Goal: Information Seeking & Learning: Compare options

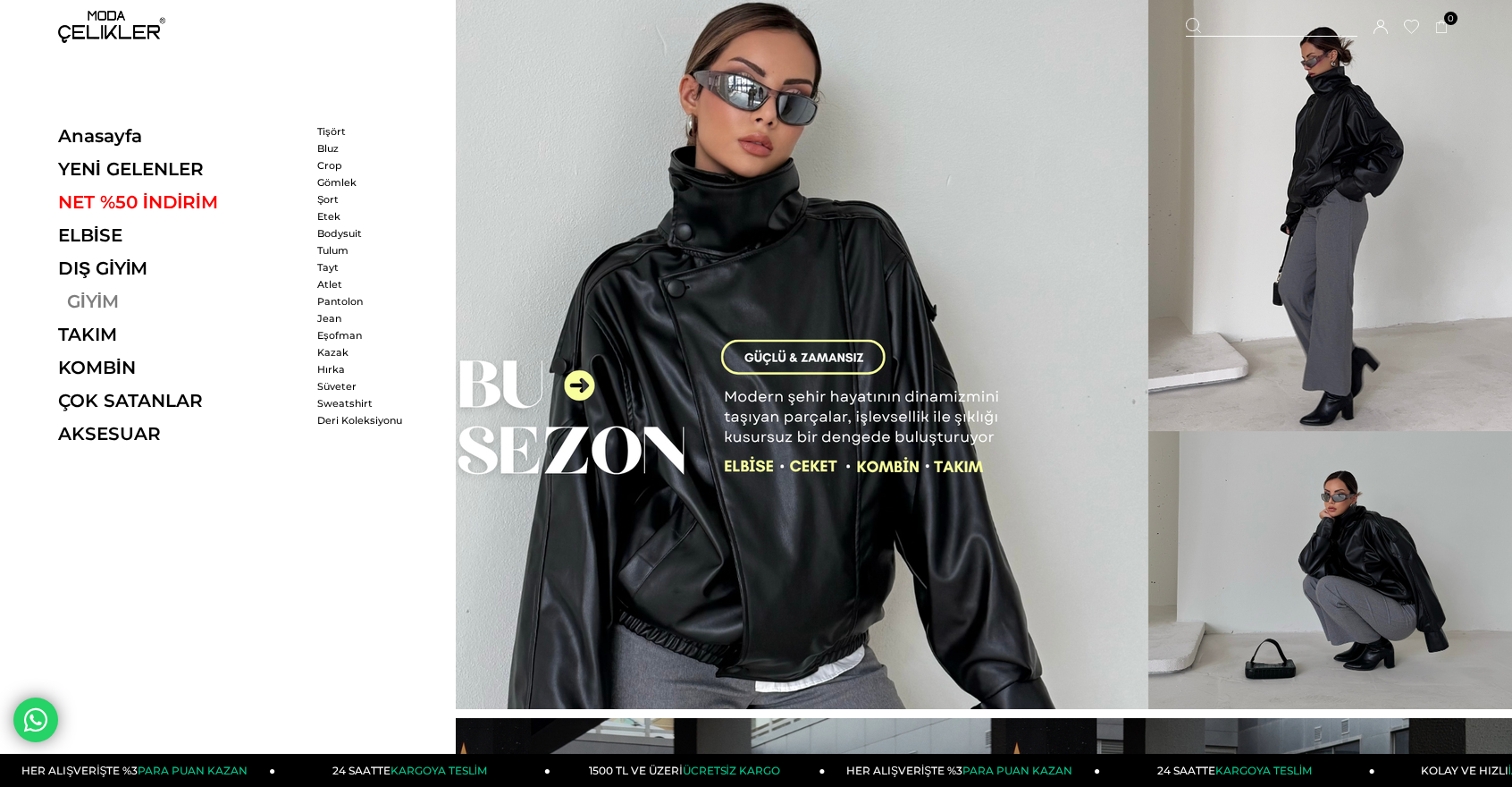
click at [112, 309] on link "GİYİM" at bounding box center [182, 302] width 246 height 22
click at [329, 248] on link "Tulum" at bounding box center [369, 250] width 103 height 13
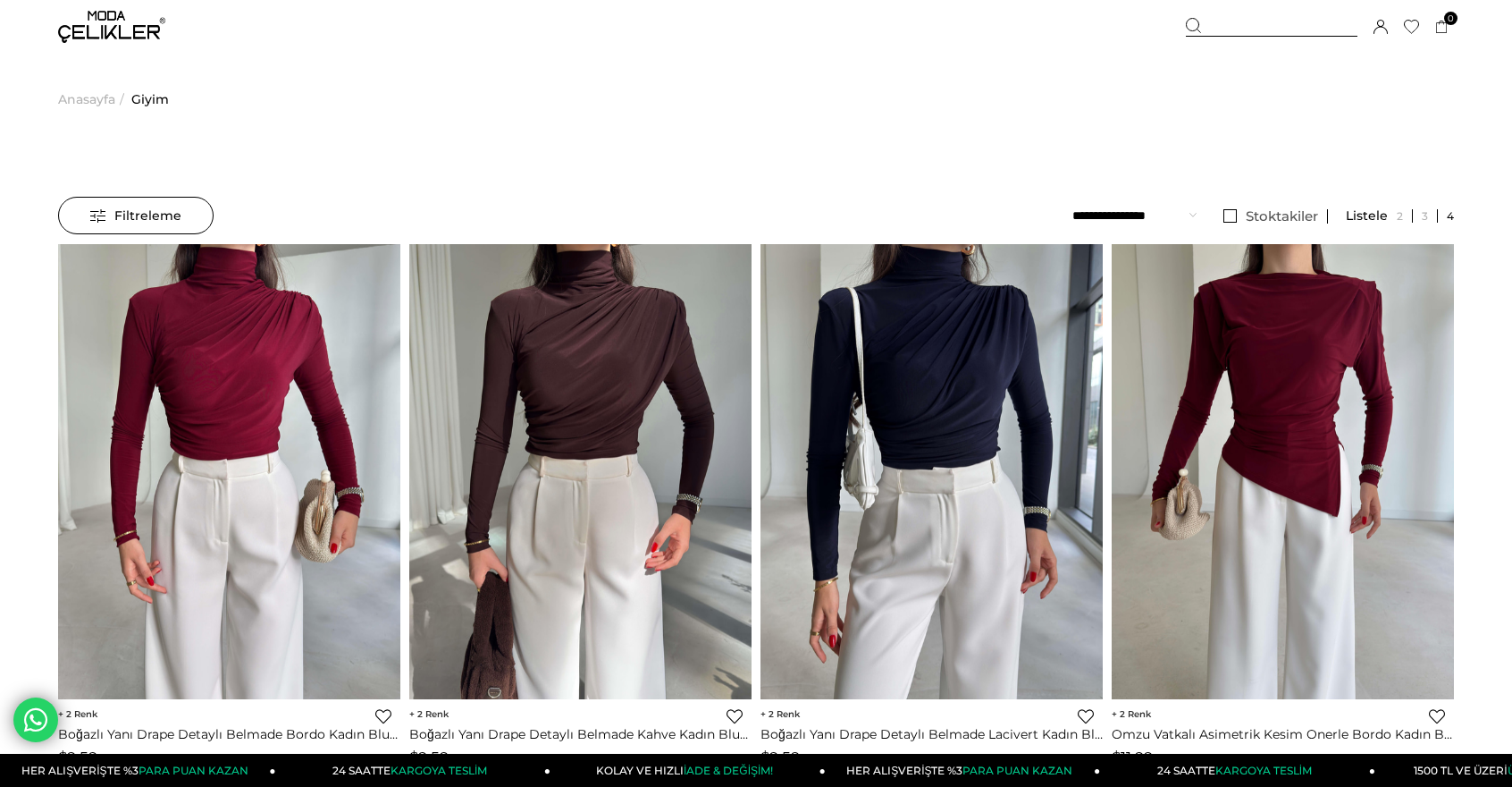
click at [1165, 215] on select "**********" at bounding box center [1134, 215] width 124 height 38
drag, startPoint x: 1165, startPoint y: 219, endPoint x: 1175, endPoint y: 220, distance: 10.0
click at [1165, 219] on select "**********" at bounding box center [1134, 215] width 124 height 38
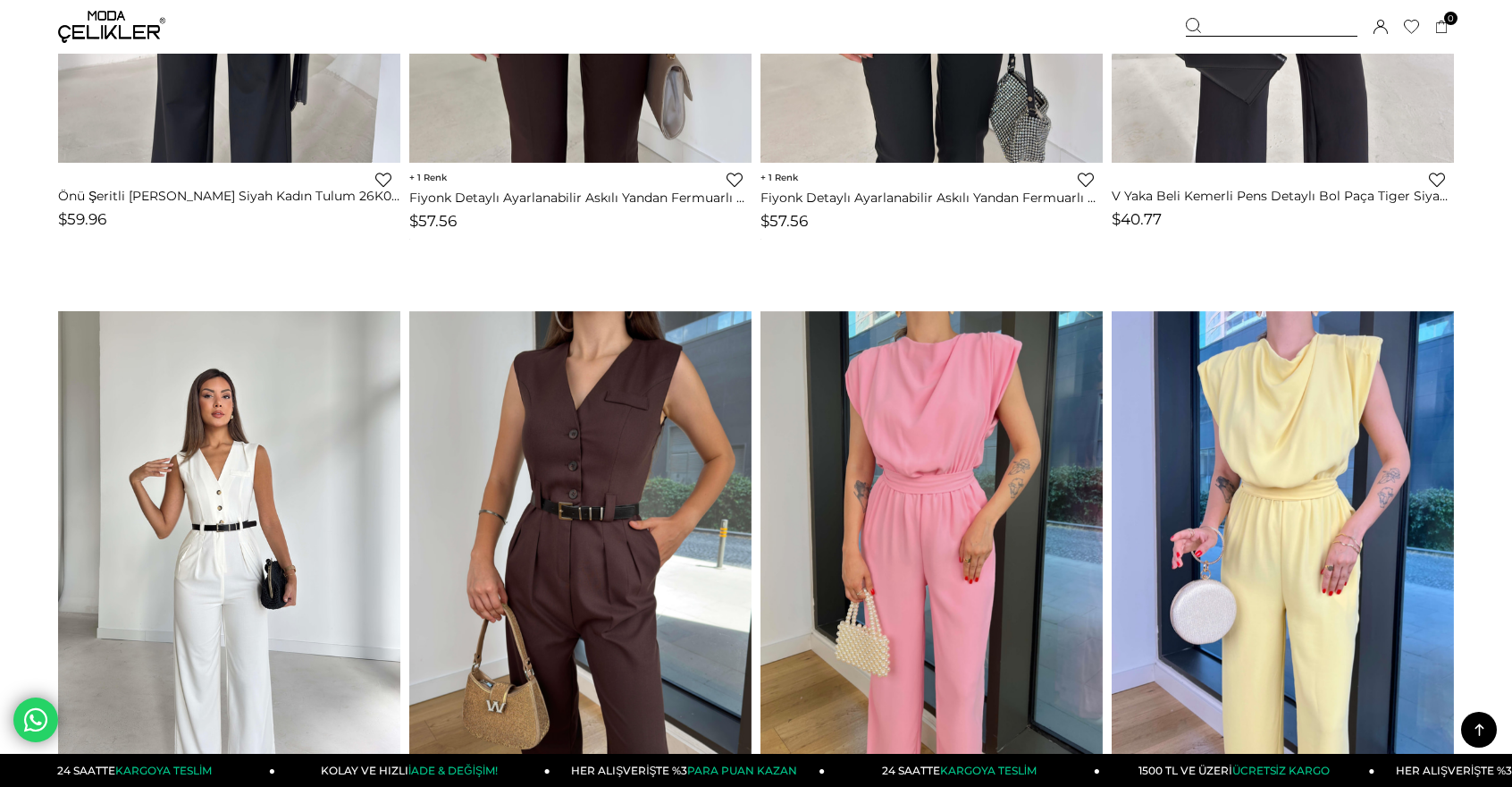
scroll to position [626, 0]
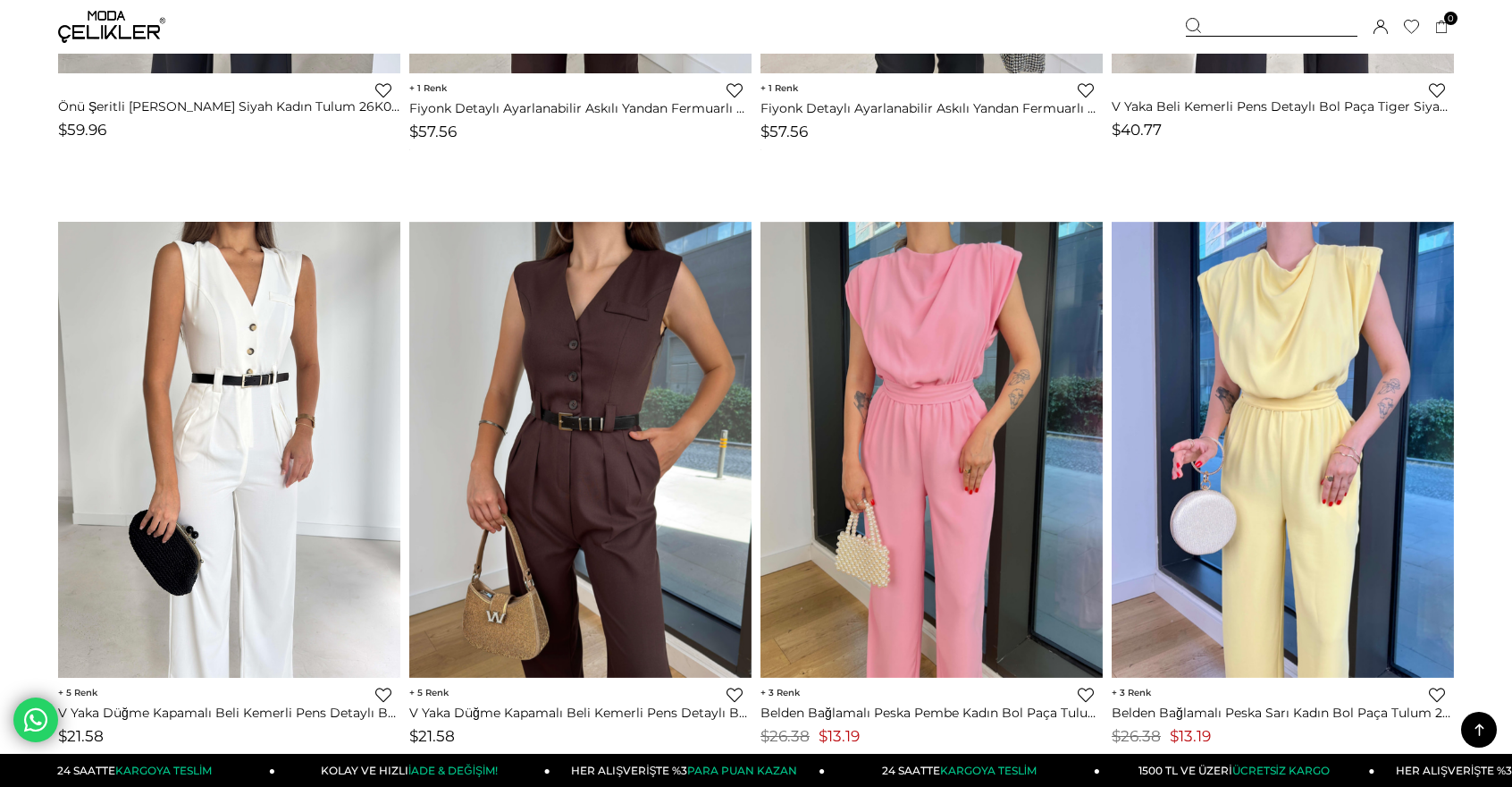
click at [345, 289] on img at bounding box center [229, 449] width 342 height 456
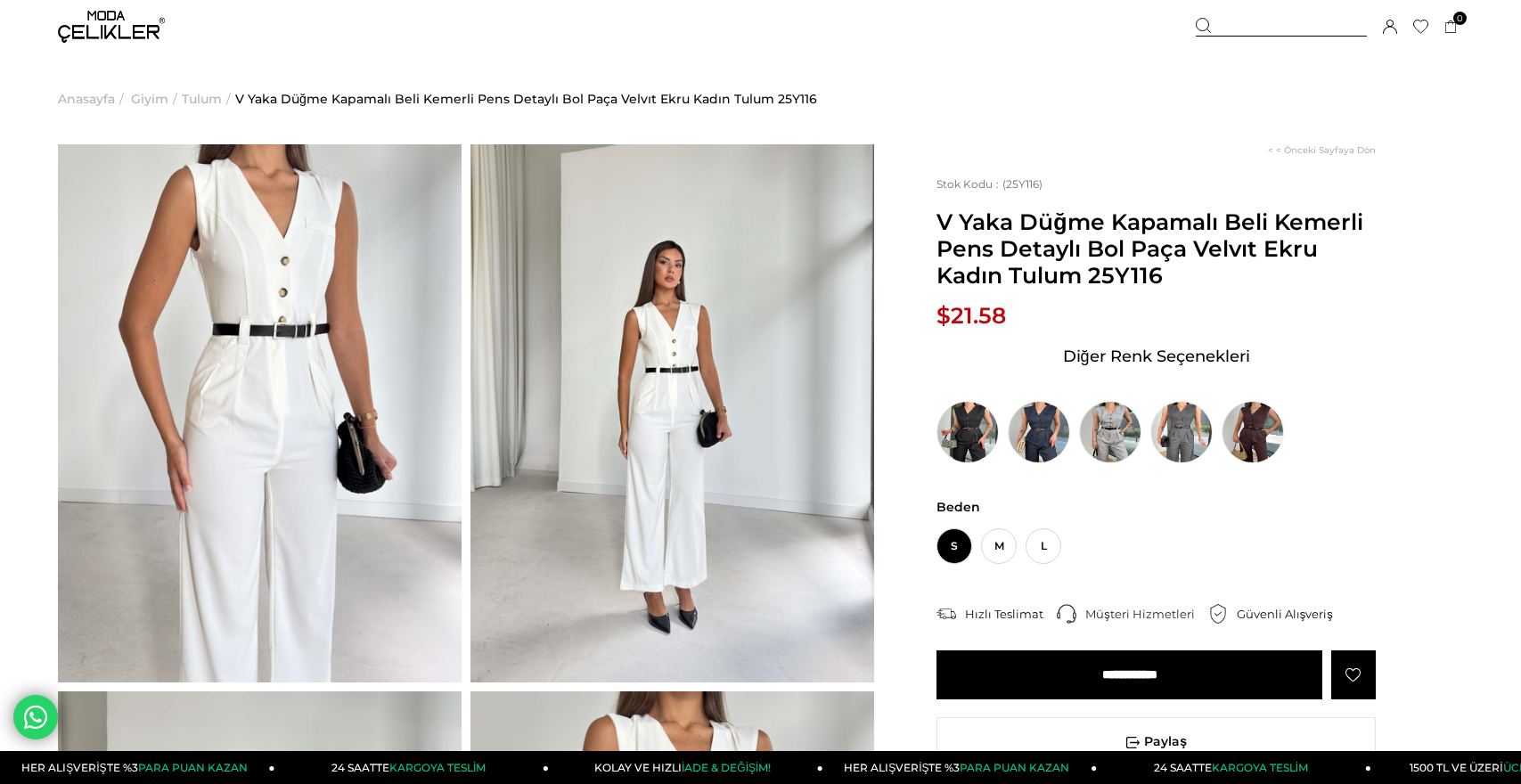
click at [1035, 247] on div "Stok Kodu (25Y116) V Yaka Düğme Kapamalı Beli Kemerli Pens Detaylı Bol Paça Vel…" at bounding box center [1156, 319] width 439 height 286
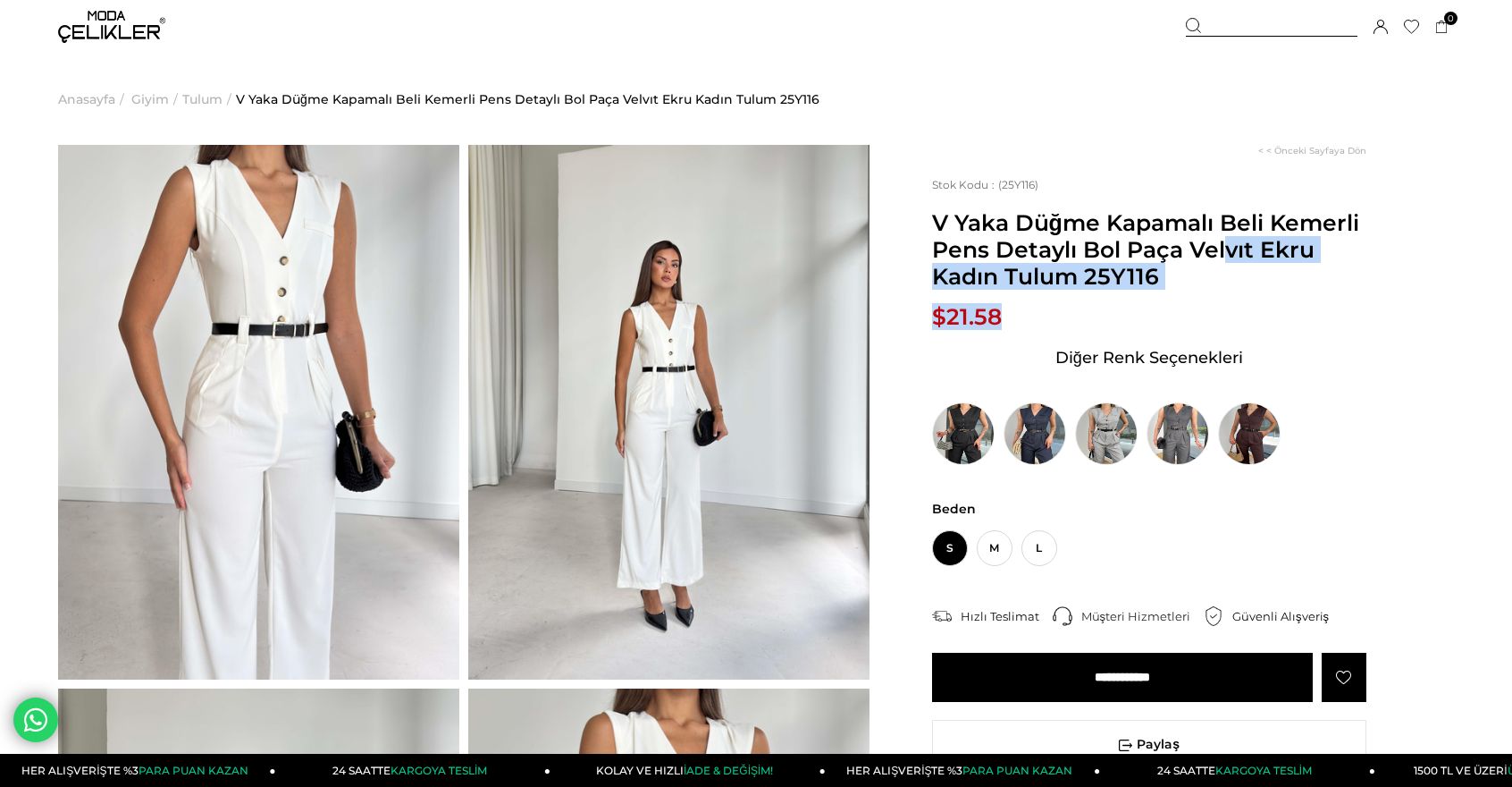
click at [1242, 307] on div "Sepetteki Son Fiyat Fiyat : $21.58 (KDV Dahil) Sepet Fiyatı : Diğer Renk Seçene…" at bounding box center [1150, 383] width 435 height 162
drag, startPoint x: 1113, startPoint y: 276, endPoint x: 1074, endPoint y: 257, distance: 43.4
click at [1104, 269] on div "Stok Kodu (25Y116) V Yaka Düğme Kapamalı Beli Kemerli Pens Detaylı Bol Paça Vel…" at bounding box center [1150, 321] width 435 height 287
click at [1269, 297] on div "Stok Kodu (25Y116) V Yaka Düğme Kapamalı Beli Kemerli Pens Detaylı Bol Paça Vel…" at bounding box center [1150, 321] width 435 height 287
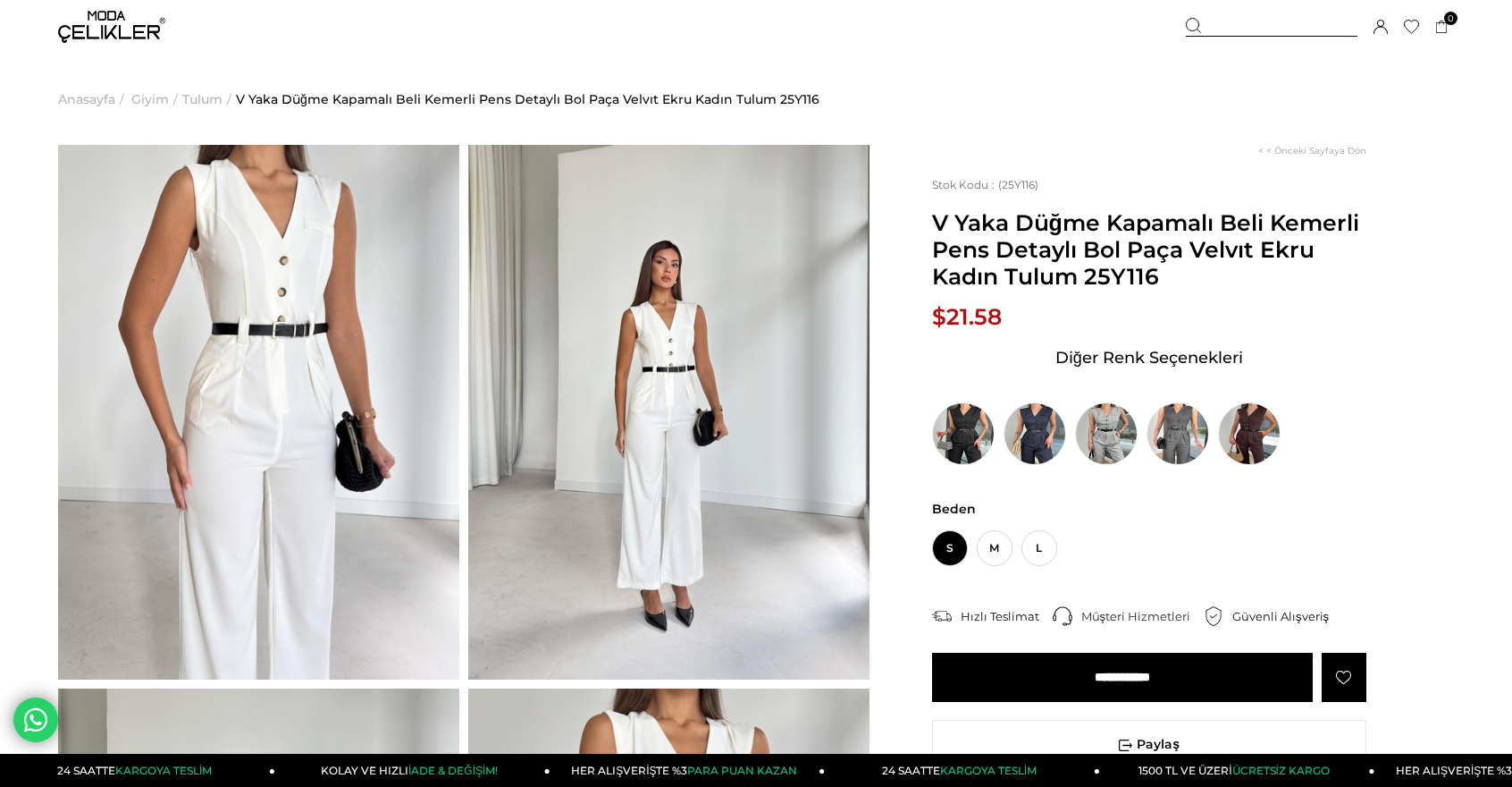
drag, startPoint x: 934, startPoint y: 216, endPoint x: 1075, endPoint y: 284, distance: 156.5
click at [1075, 284] on span "V Yaka Düğme Kapamalı Beli Kemerli Pens Detaylı Bol Paça Velvıt Ekru Kadın Tulu…" at bounding box center [1150, 249] width 435 height 80
copy span "V Yaka Düğme Kapamalı Beli Kemerli Pens Detaylı Bol Paça Velvıt Ekru Kadın Tulum"
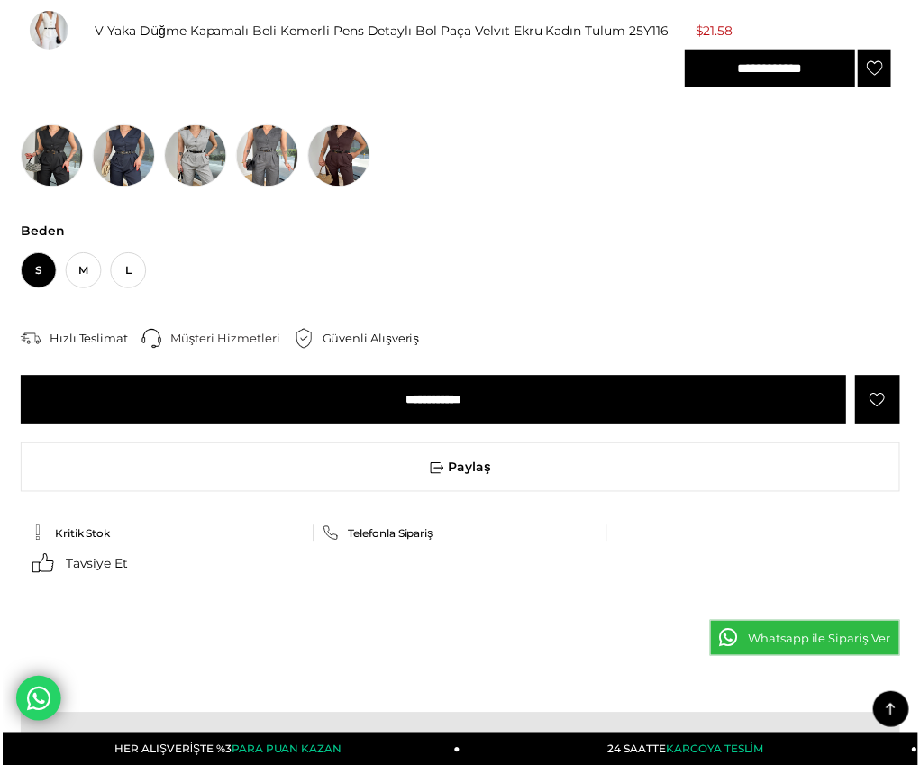
scroll to position [901, 0]
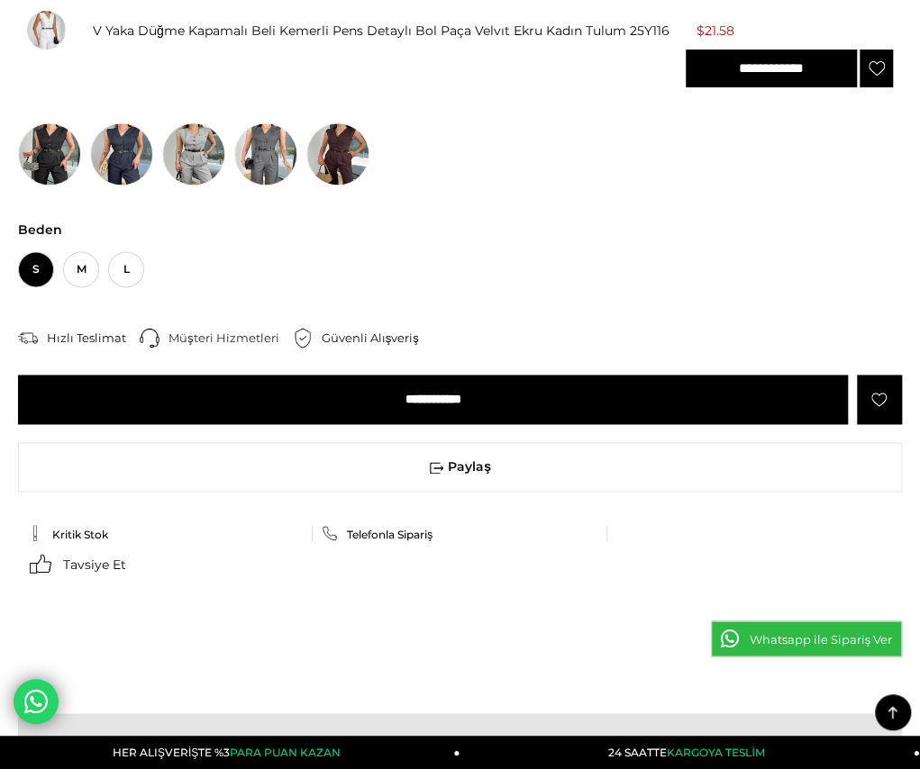
drag, startPoint x: 28, startPoint y: 149, endPoint x: 400, endPoint y: 515, distance: 522.4
copy div "Model üzerindeki small bedendir. Modelin boyu 166 olup 52 kilodur. Ürünün iç et…"
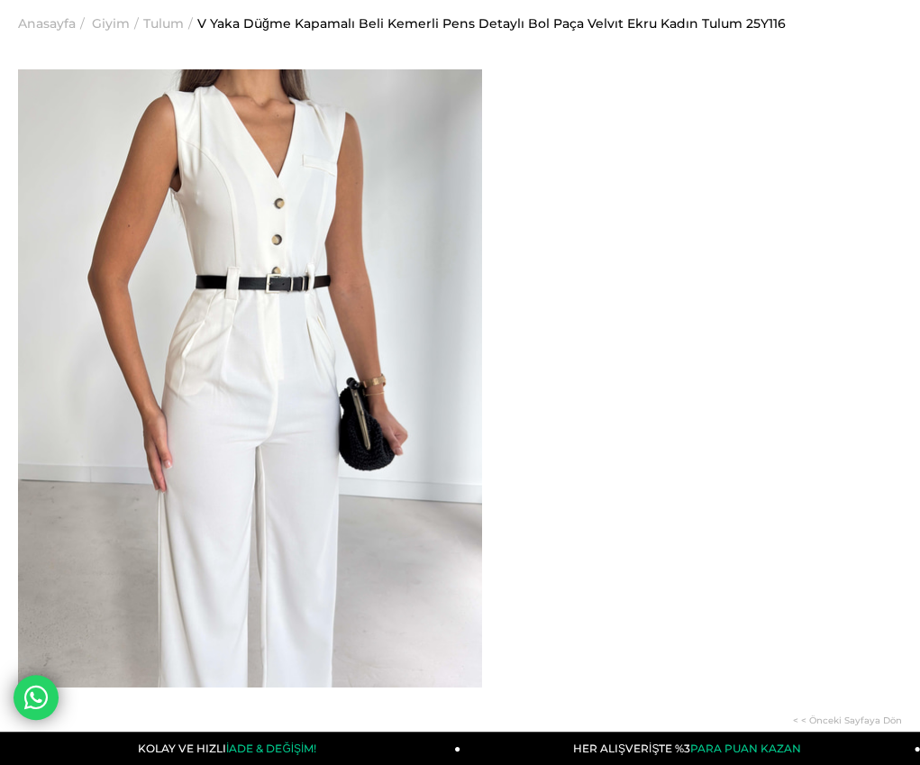
scroll to position [0, 0]
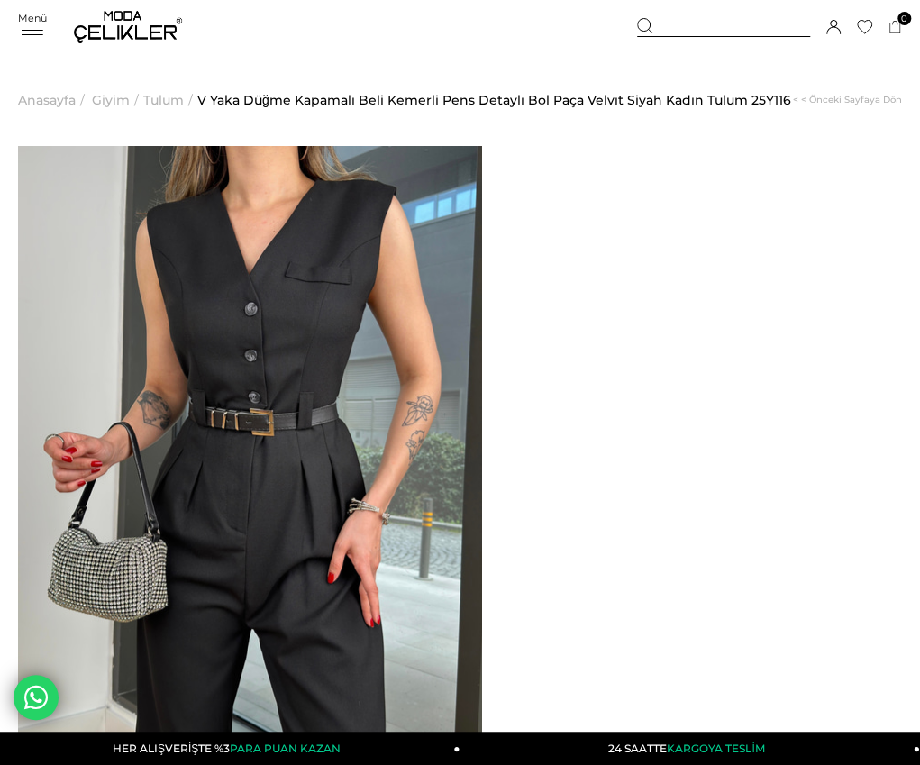
drag, startPoint x: 542, startPoint y: 280, endPoint x: 563, endPoint y: 289, distance: 22.6
drag, startPoint x: 549, startPoint y: 286, endPoint x: 660, endPoint y: 330, distance: 120.1
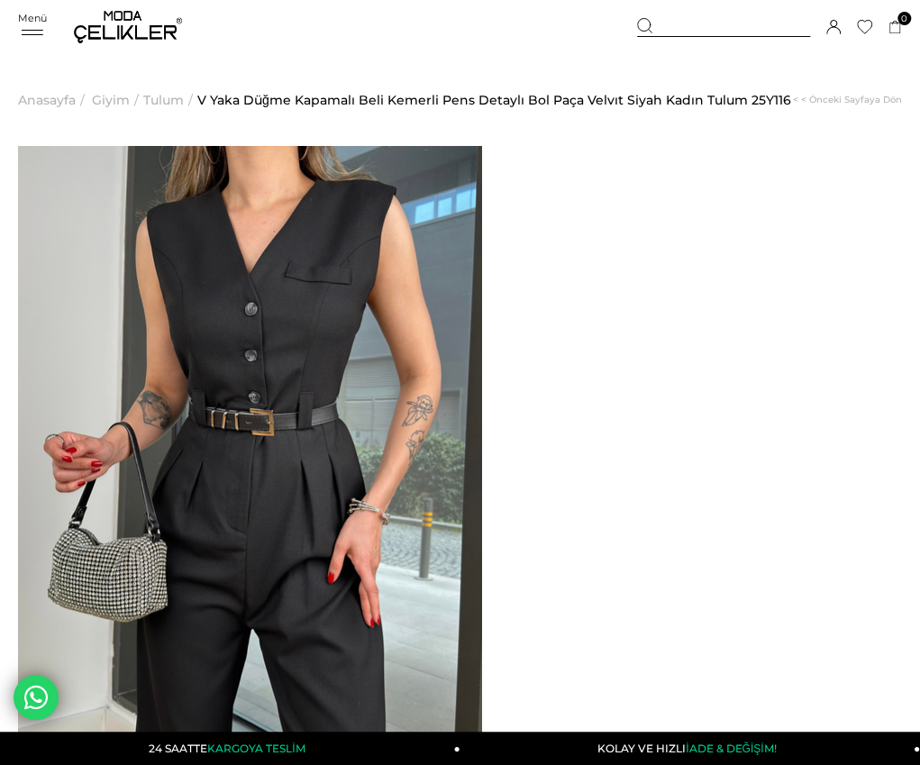
copy span "V Yaka Düğme Kapamalı Beli Kemerli Pens Detaylı Bol Paça Velvıt Siyah Kadın Tul…"
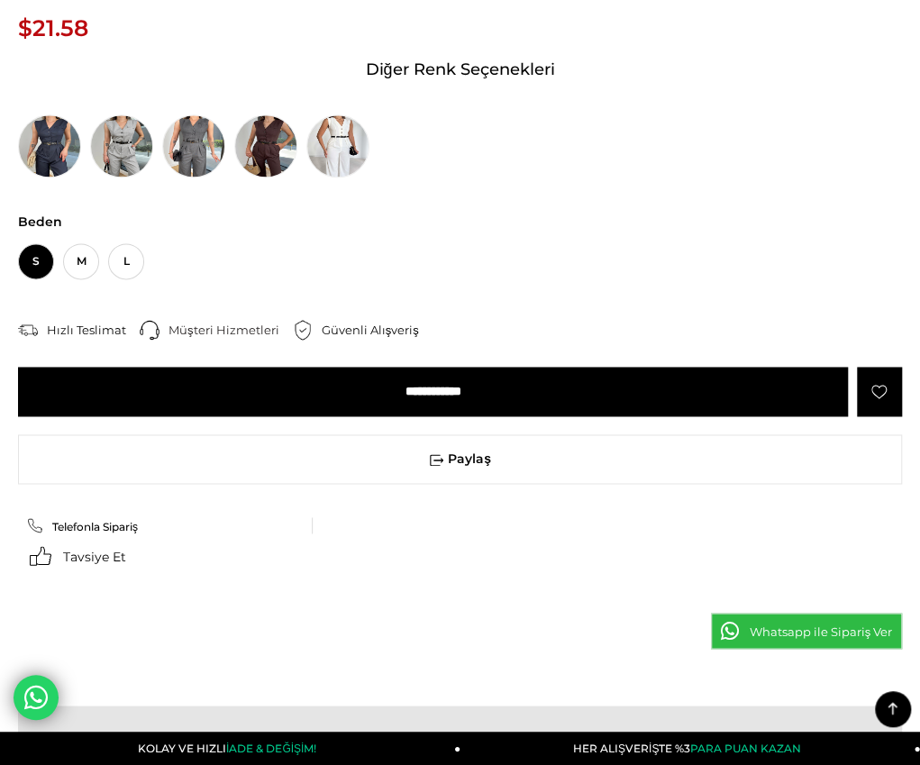
scroll to position [991, 0]
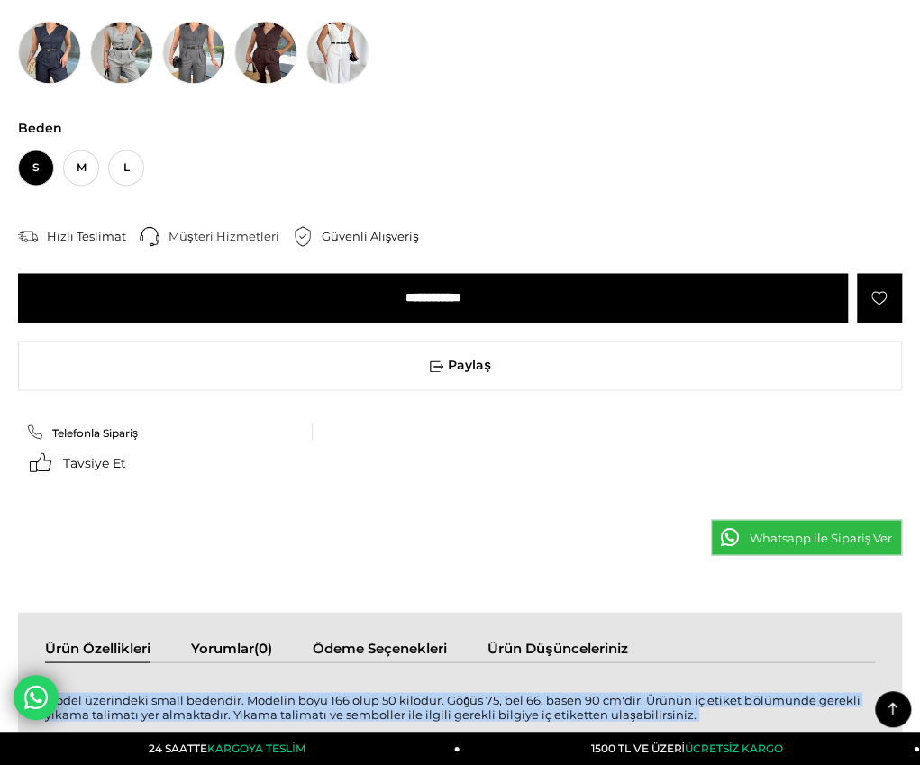
drag, startPoint x: 28, startPoint y: 114, endPoint x: 414, endPoint y: 560, distance: 590.2
copy div "Model üzerindeki small bedendir. Modelin boyu 166 olup 50 kilodur. Göğüs 75, be…"
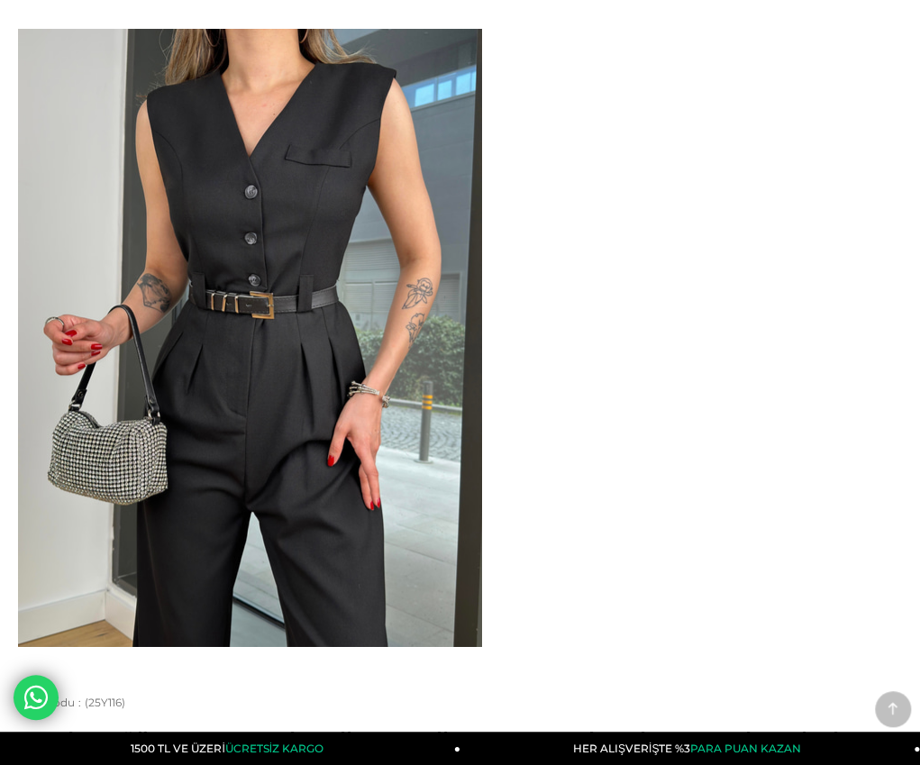
scroll to position [0, 0]
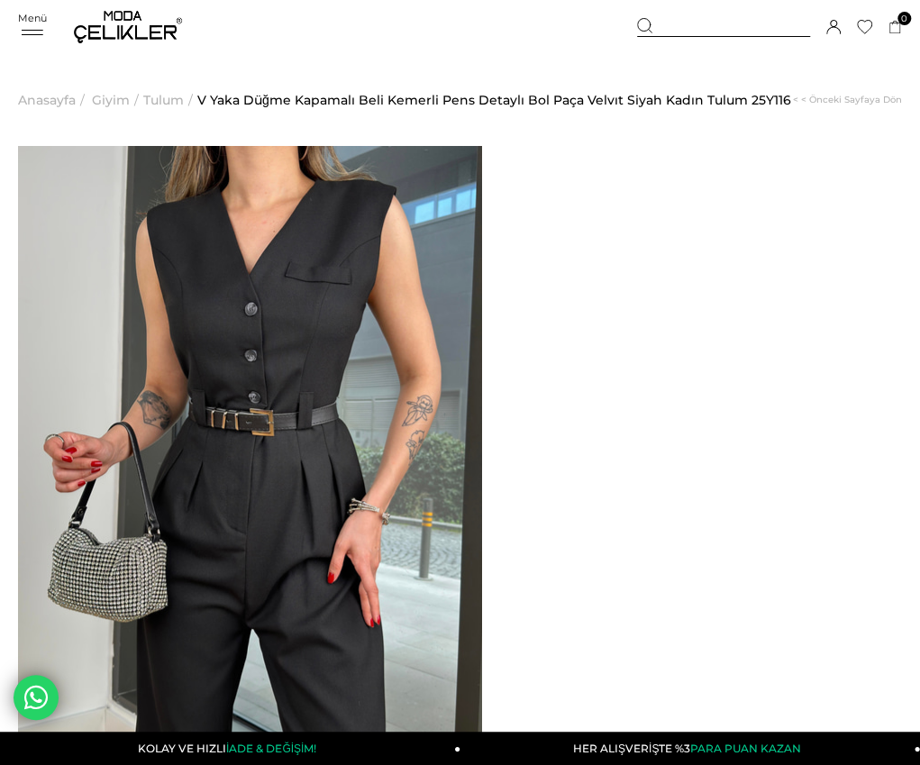
drag, startPoint x: 280, startPoint y: 154, endPoint x: 345, endPoint y: 222, distance: 93.7
click at [279, 146] on ul "Anasayfa > Giyim > Tulum > V Yaka Düğme Kapamalı Beli Kemerli Pens Detaylı Bol …" at bounding box center [460, 100] width 884 height 92
drag, startPoint x: 550, startPoint y: 287, endPoint x: 654, endPoint y: 332, distance: 112.6
copy span "V Yaka Düğme Kapamalı Beli Kemerli Pens Detaylı Bol Paça Velvıt Siyah Kadın Tul…"
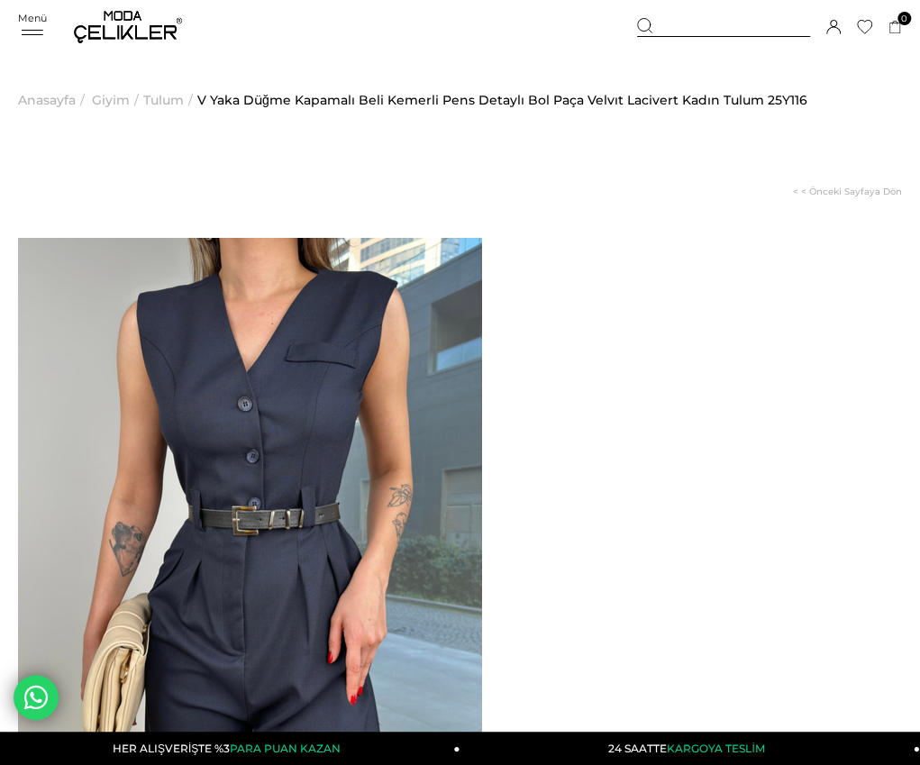
drag, startPoint x: 548, startPoint y: 284, endPoint x: 656, endPoint y: 331, distance: 117.8
copy span "V Yaka Düğme Kapamalı Beli Kemerli Pens Detaylı Bol Paça Velvıt Lacivert Kadın …"
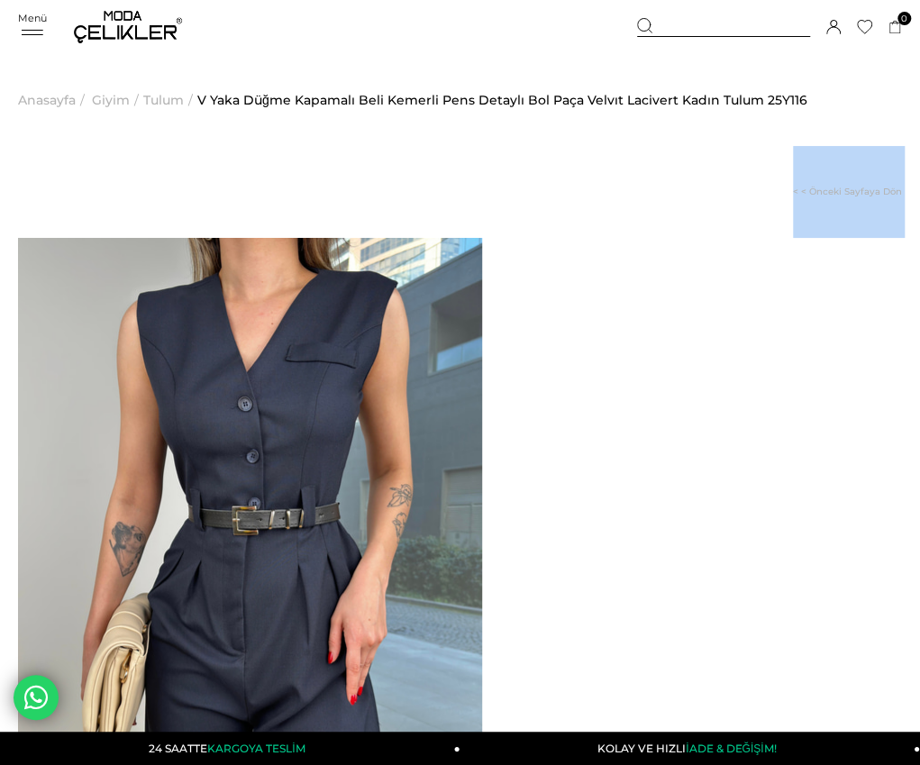
drag, startPoint x: 636, startPoint y: 289, endPoint x: 632, endPoint y: 169, distance: 119.9
click at [632, 173] on div "Anasayfa > Giyim > Tulum > V Yaka Düğme Kapamalı Beli Kemerli Pens Detaylı Bol …" at bounding box center [460, 146] width 884 height 184
click at [623, 206] on ul "Anasayfa > Giyim > Tulum > V Yaka Düğme Kapamalı Beli Kemerli Pens Detaylı Bol …" at bounding box center [460, 146] width 884 height 184
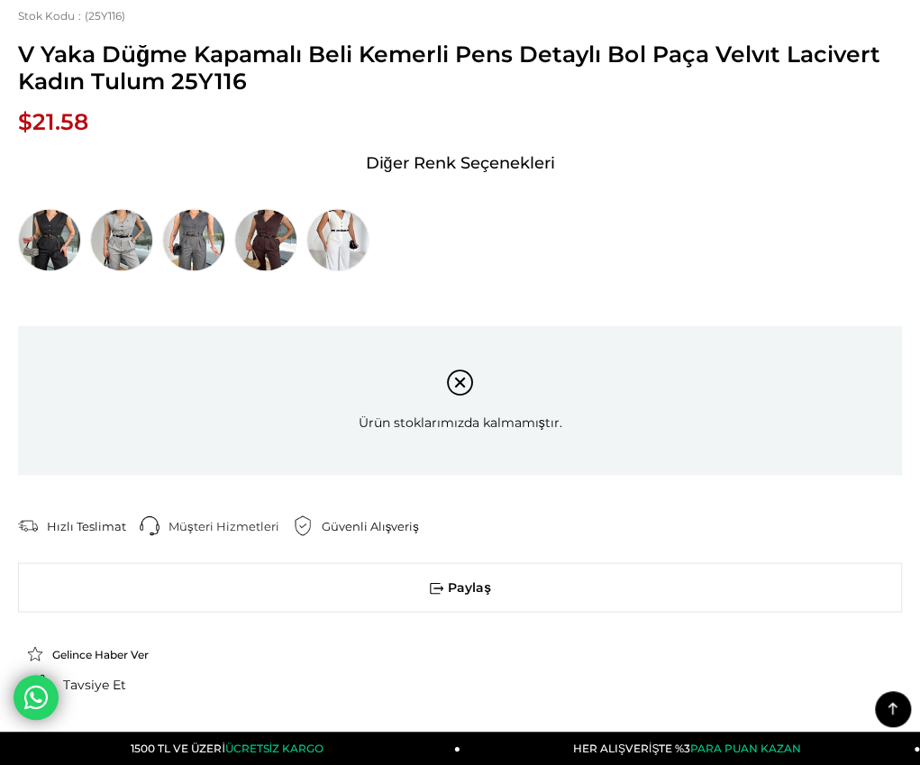
scroll to position [901, 0]
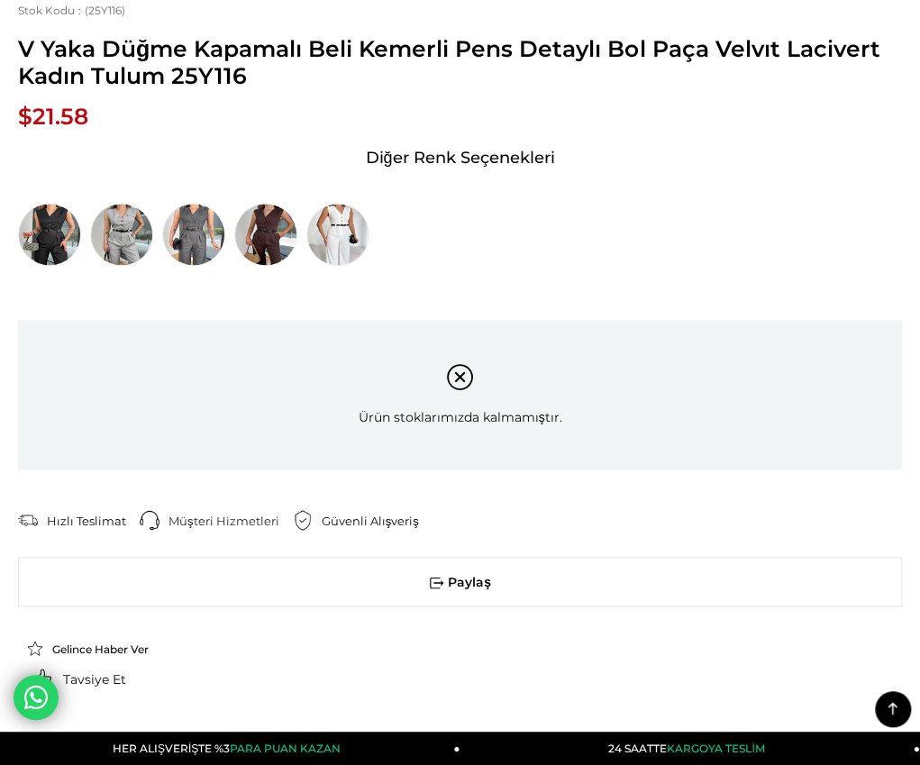
drag, startPoint x: 29, startPoint y: 206, endPoint x: 416, endPoint y: 646, distance: 585.9
copy div "Model üzerindeki small bedendir. Modelin boyu 166 olup 50 kilodur. Göğüs 75, be…"
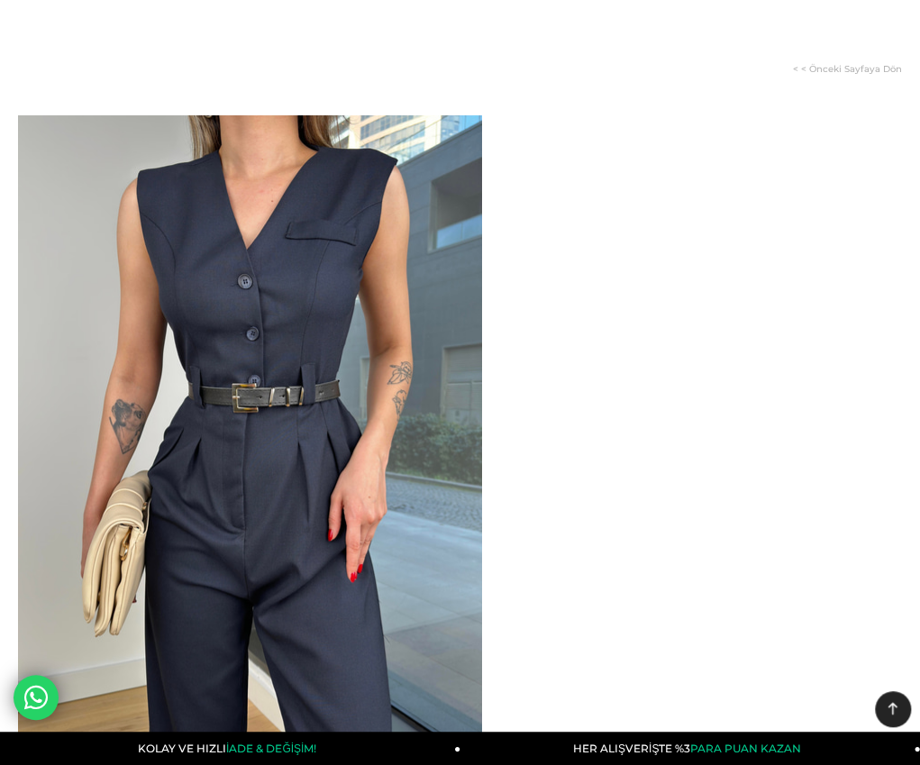
scroll to position [0, 0]
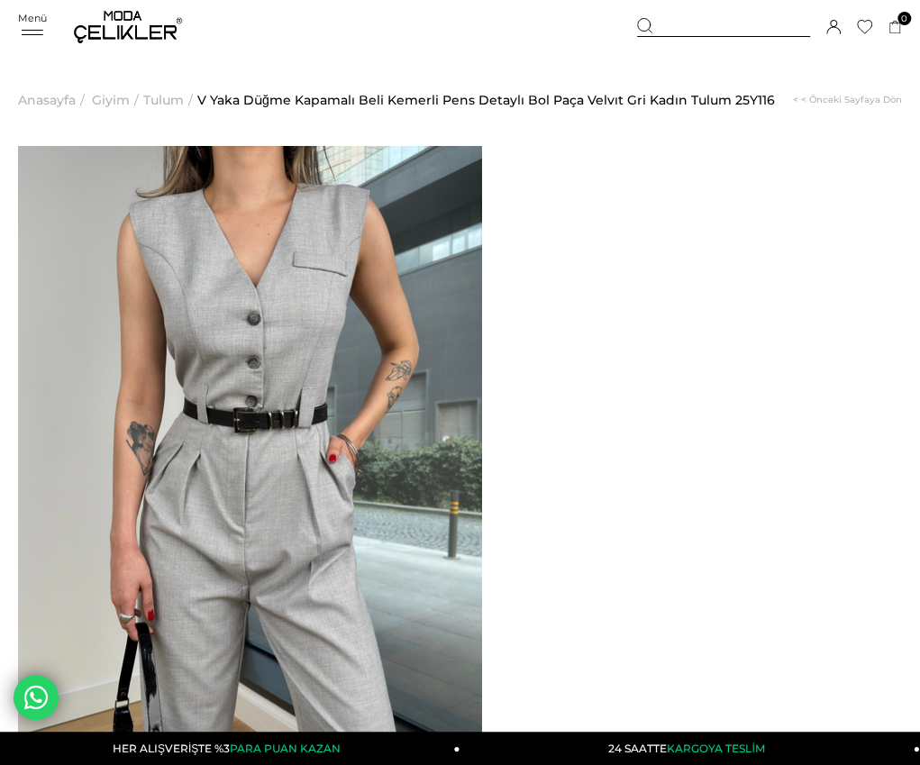
drag, startPoint x: 548, startPoint y: 194, endPoint x: 601, endPoint y: 238, distance: 69.1
copy span "V Yaka Düğme Kapamalı Beli Kemerli Pens Detaylı Bol Paça Velvıt Gri Kadın Tulum"
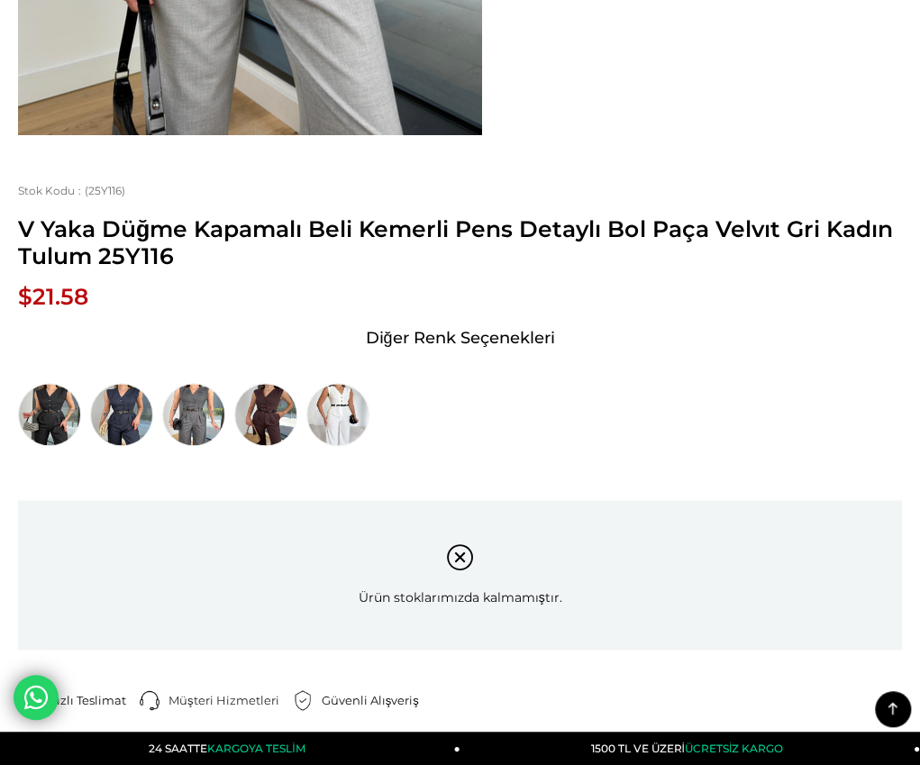
scroll to position [811, 0]
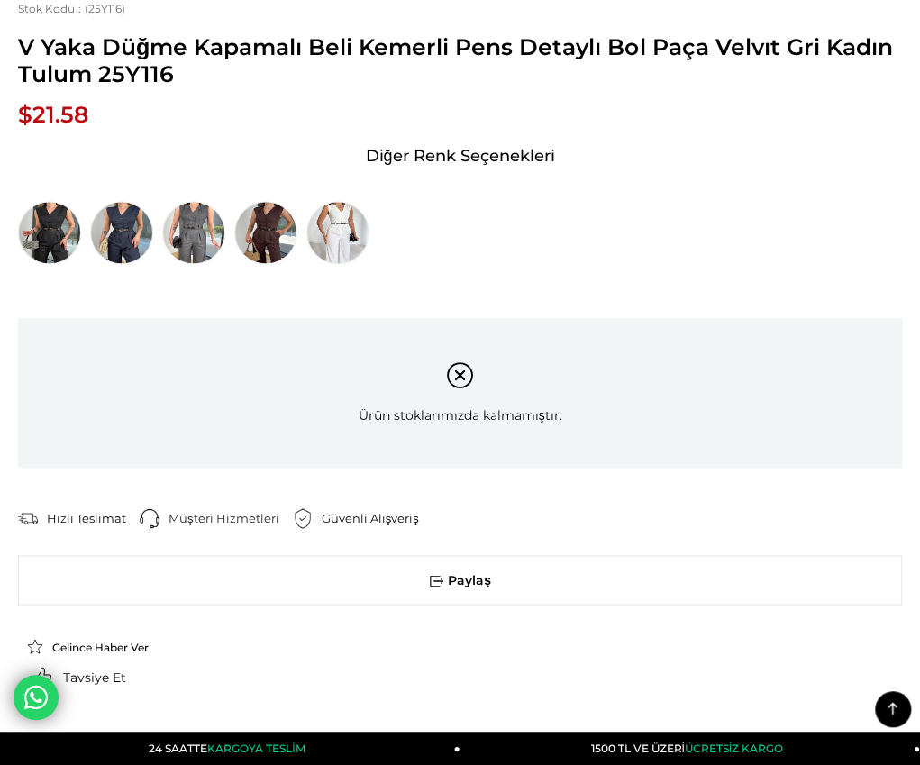
drag, startPoint x: 31, startPoint y: 210, endPoint x: 343, endPoint y: 642, distance: 533.6
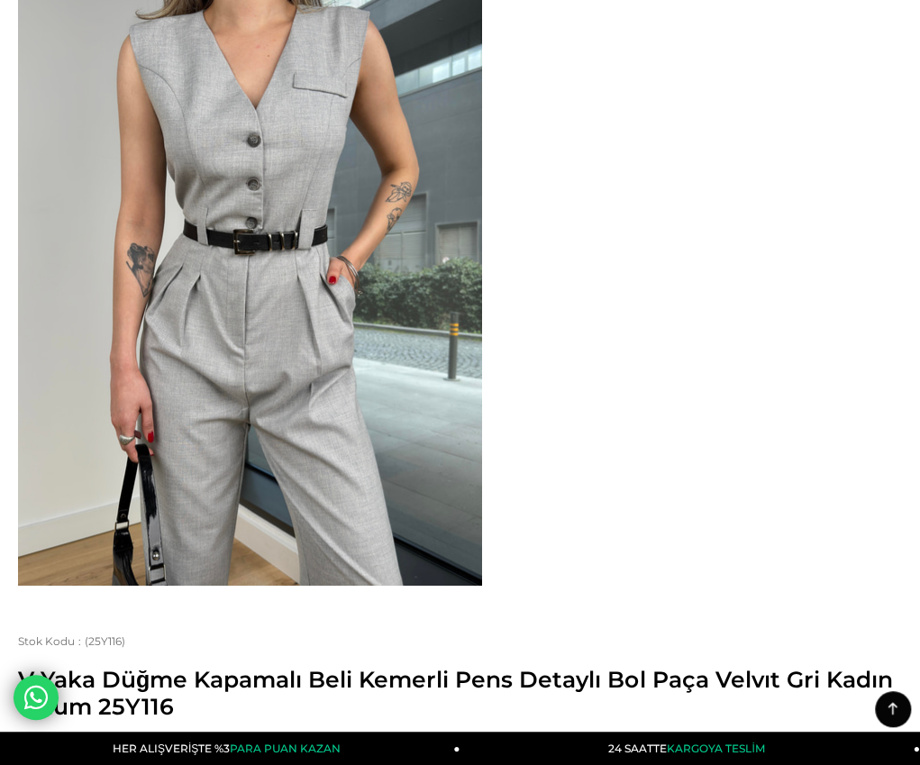
scroll to position [0, 0]
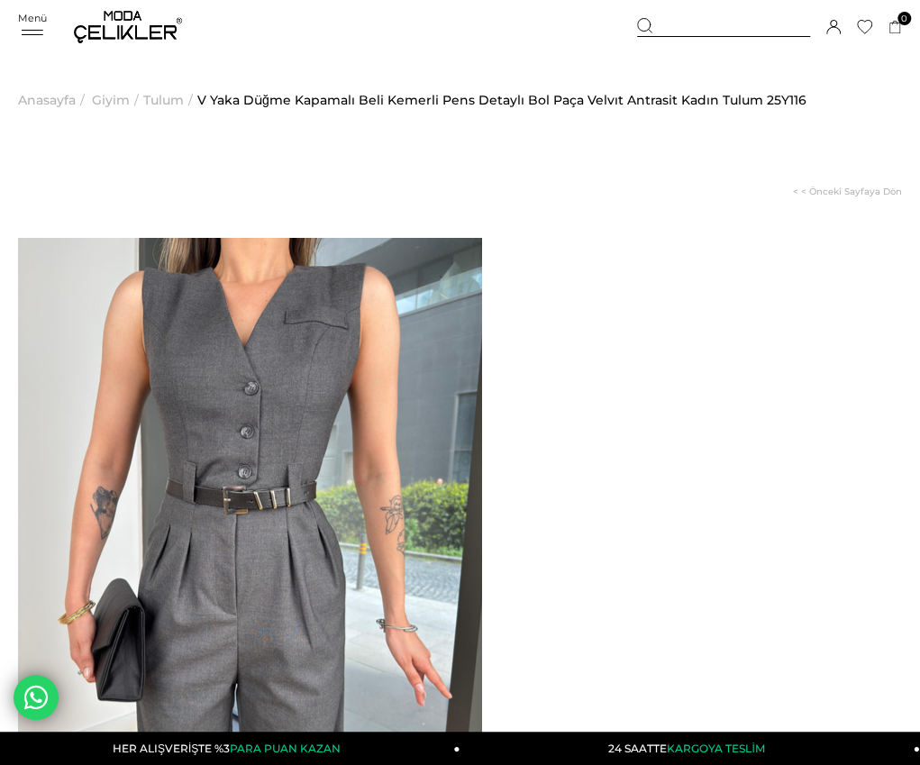
copy span "V Yaka Düğme Kapamalı Beli Kemerli Pens Detaylı Bol Paça Velvıt Antrasit Kadın …"
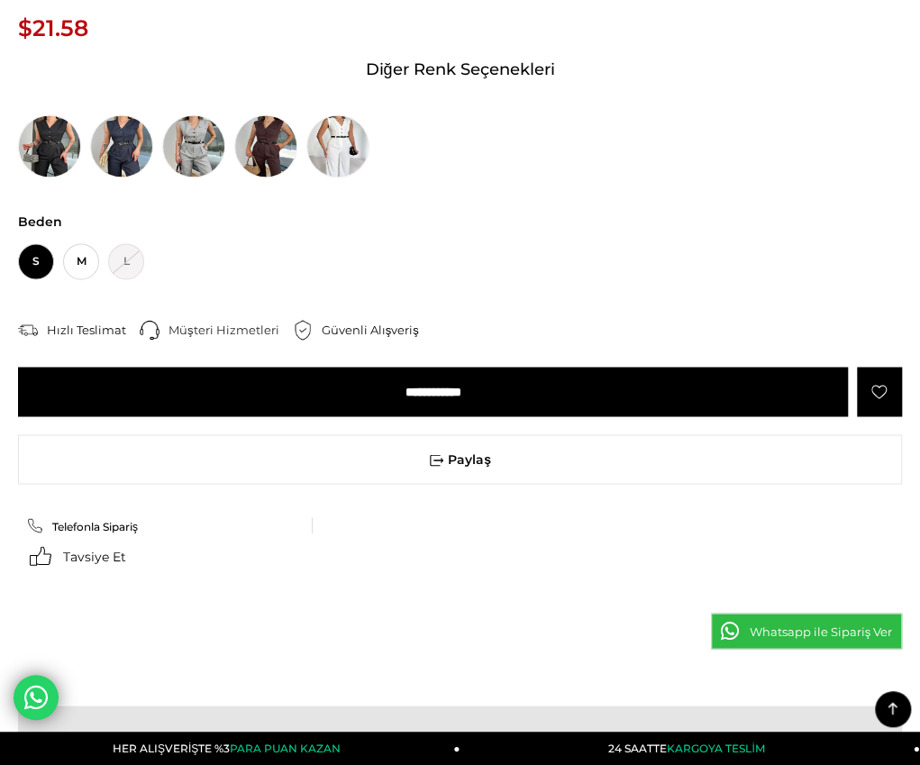
scroll to position [991, 0]
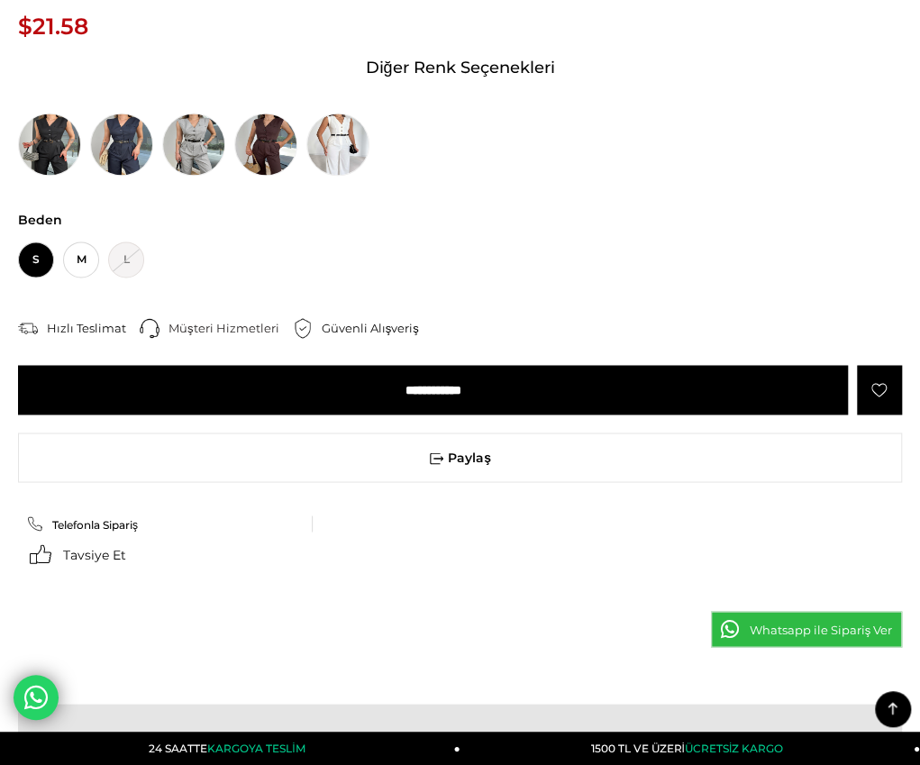
drag, startPoint x: 301, startPoint y: 608, endPoint x: 300, endPoint y: 627, distance: 18.9
drag, startPoint x: 28, startPoint y: 114, endPoint x: 425, endPoint y: 537, distance: 580.0
copy div "Model üzerindeki small bedendir. Modelin boyu 166 olup 50 kilodur. Göğüs 75, be…"
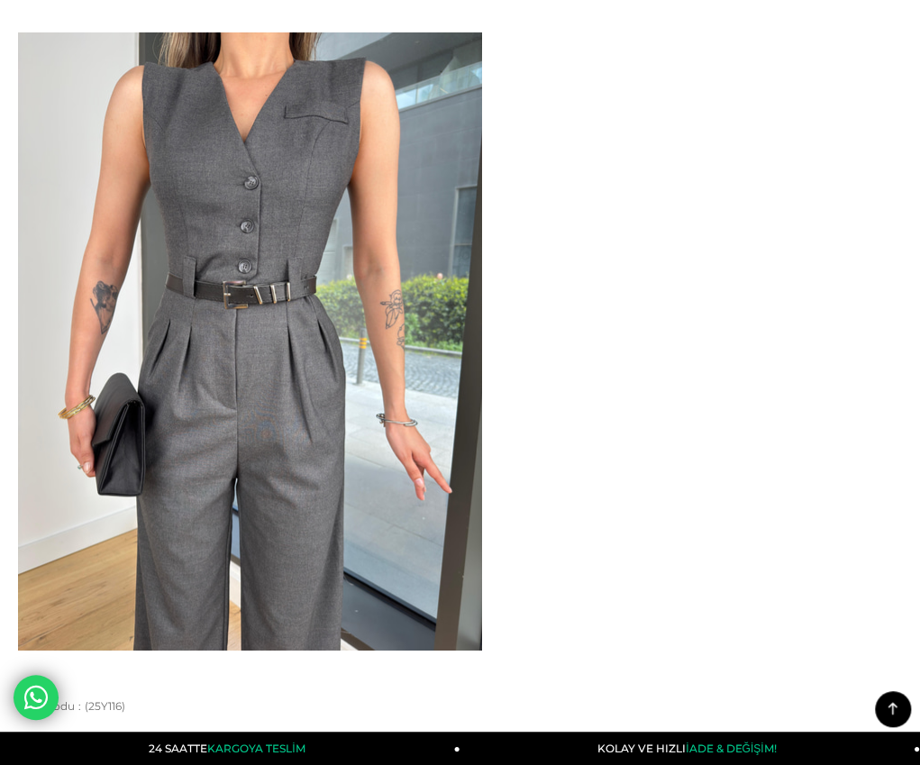
scroll to position [0, 0]
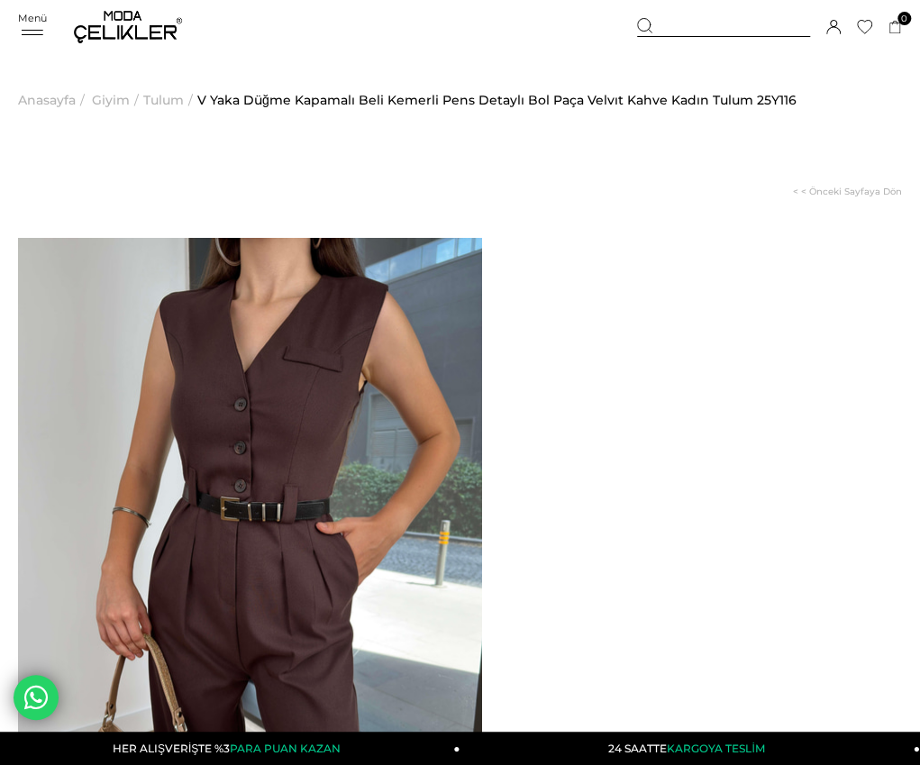
drag, startPoint x: 550, startPoint y: 284, endPoint x: 652, endPoint y: 333, distance: 114.0
copy span "V Yaka Düğme Kapamalı Beli Kemerli Pens Detaylı Bol Paça Velvıt Kahve Kadın Tul…"
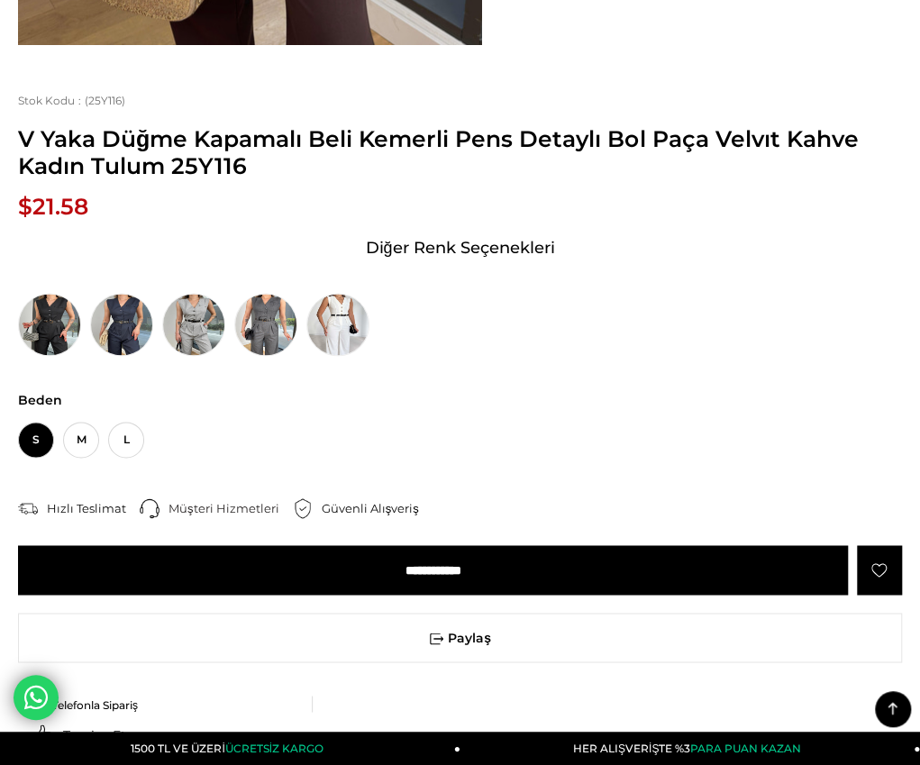
scroll to position [901, 0]
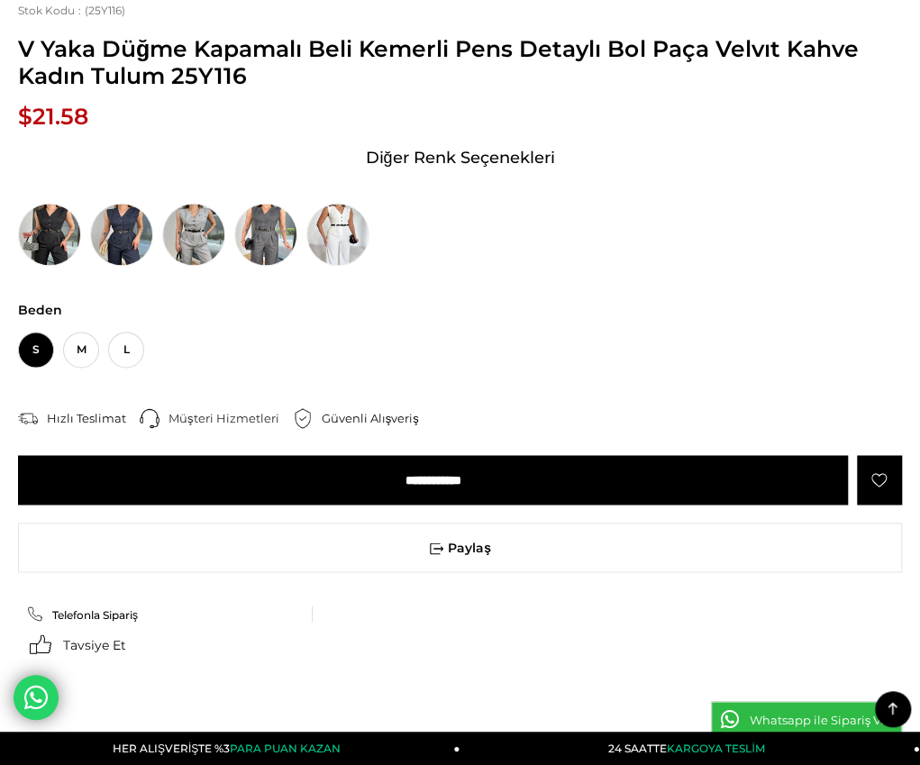
drag, startPoint x: 32, startPoint y: 203, endPoint x: 420, endPoint y: 576, distance: 538.4
copy div "Model üzerindeki small bedendir. Modelin boyu 166 olup 52 kilodur. Ürünün iç et…"
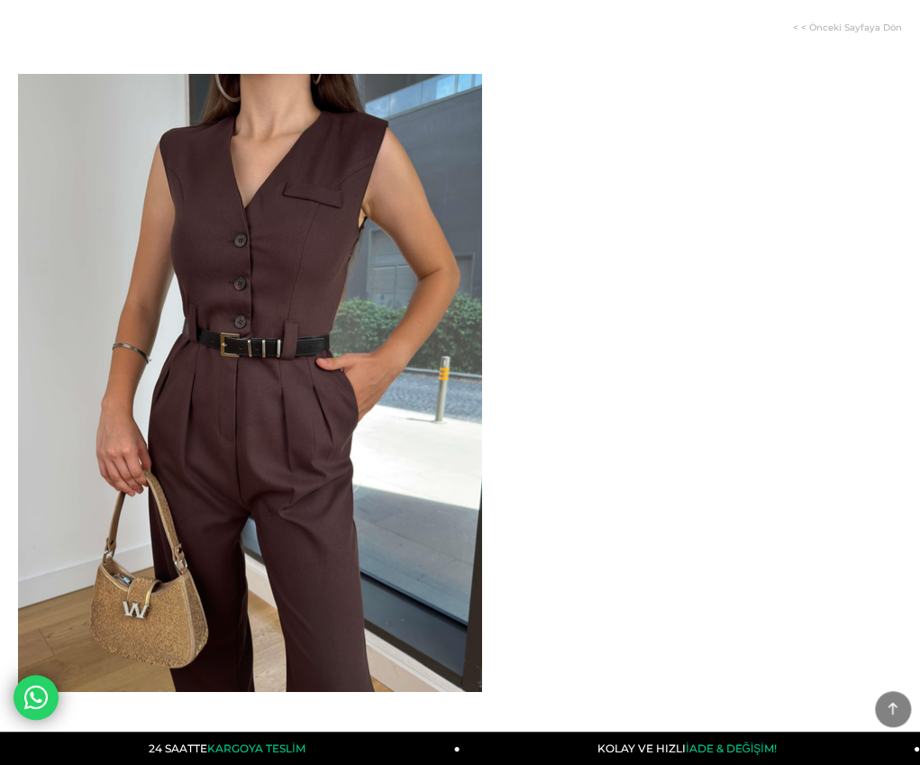
scroll to position [0, 0]
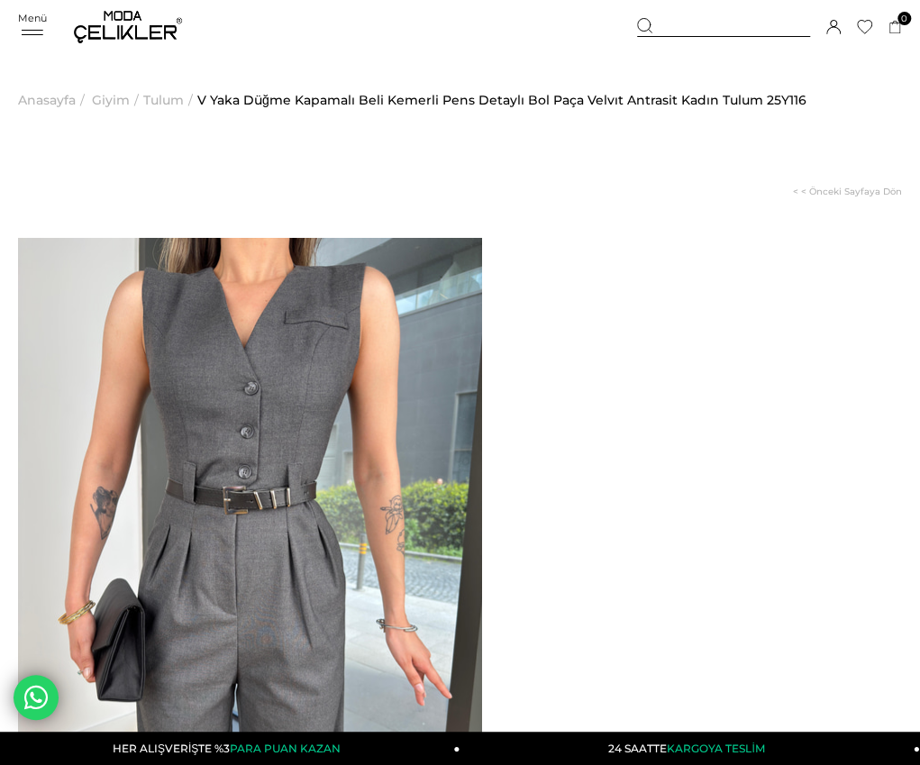
click at [182, 107] on span "Tulum" at bounding box center [163, 100] width 41 height 92
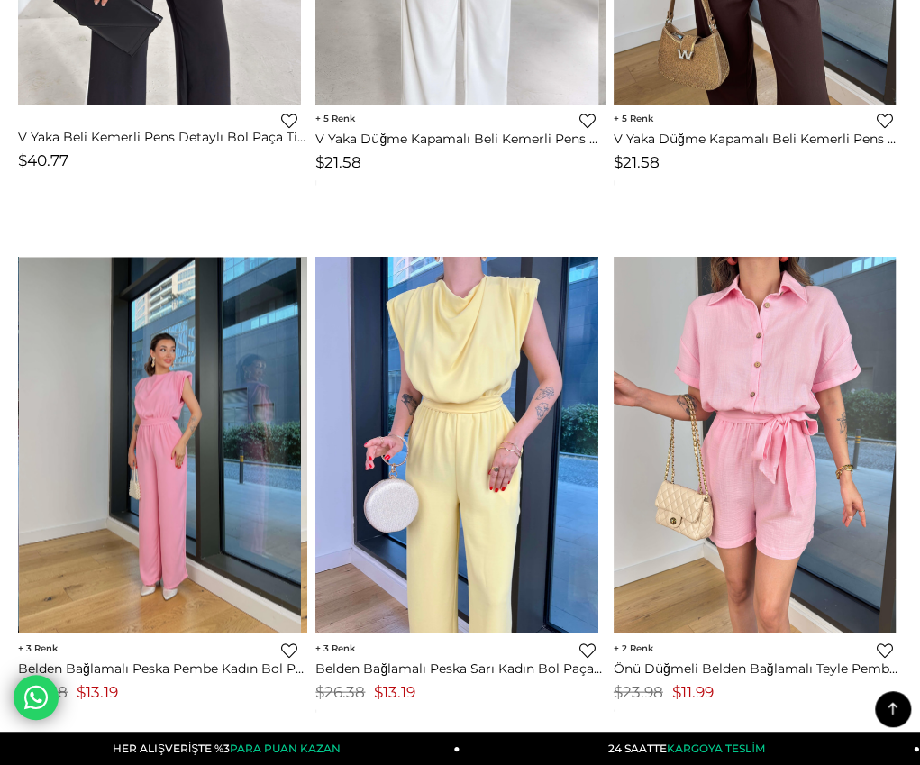
scroll to position [1077, 0]
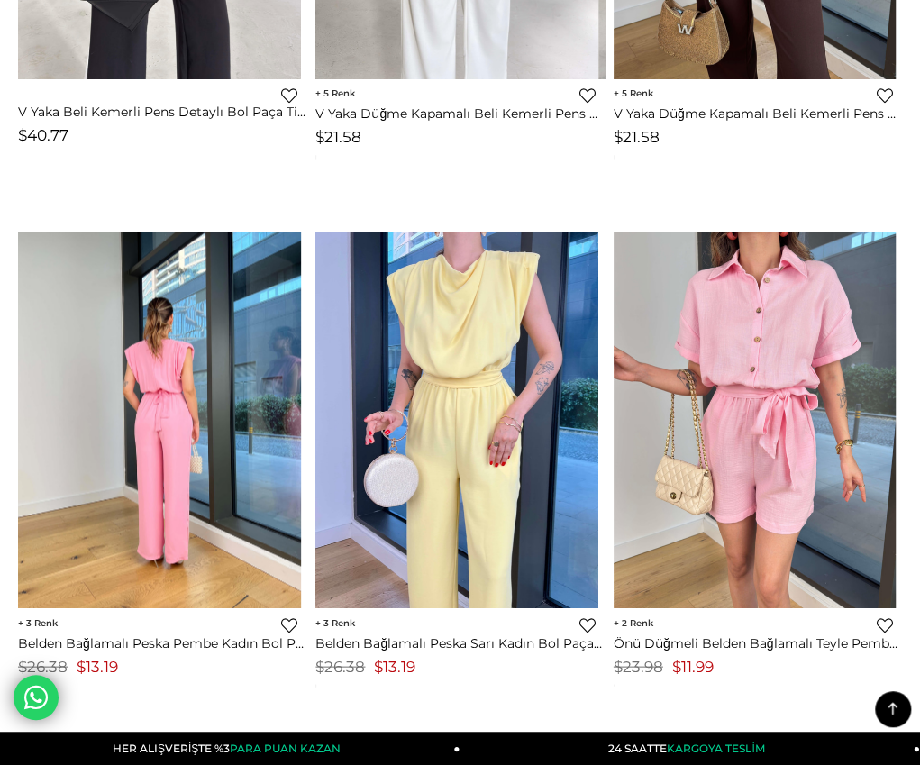
click at [233, 522] on img at bounding box center [159, 420] width 283 height 377
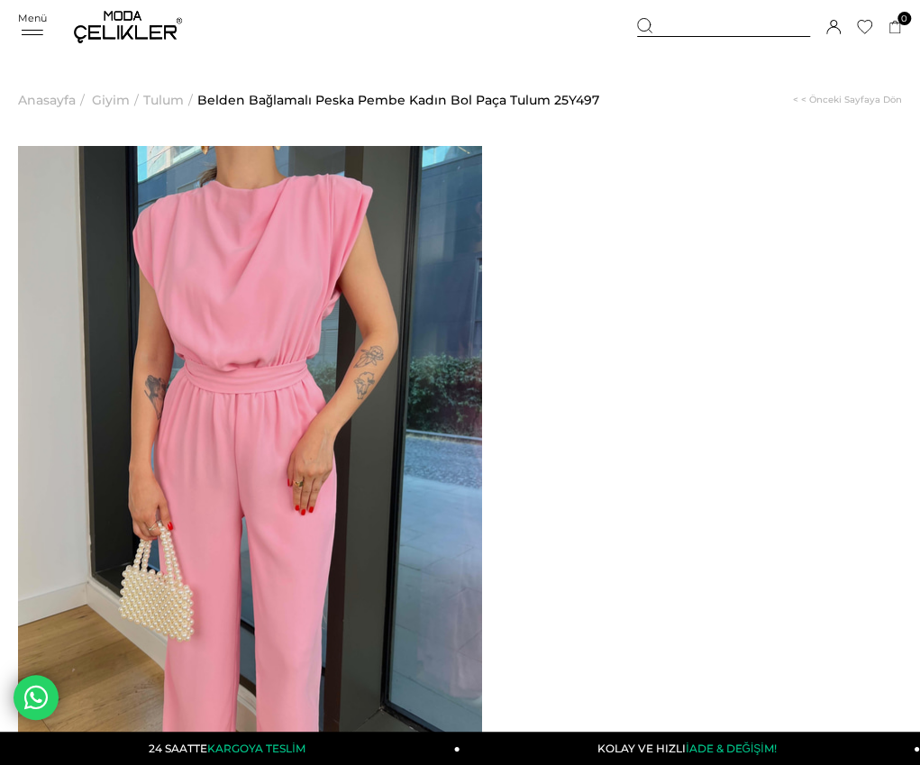
drag, startPoint x: 551, startPoint y: 197, endPoint x: 679, endPoint y: 215, distance: 129.2
copy span "Belden Bağlamalı Peska Pembe Kadın Bol Paça Tulum"
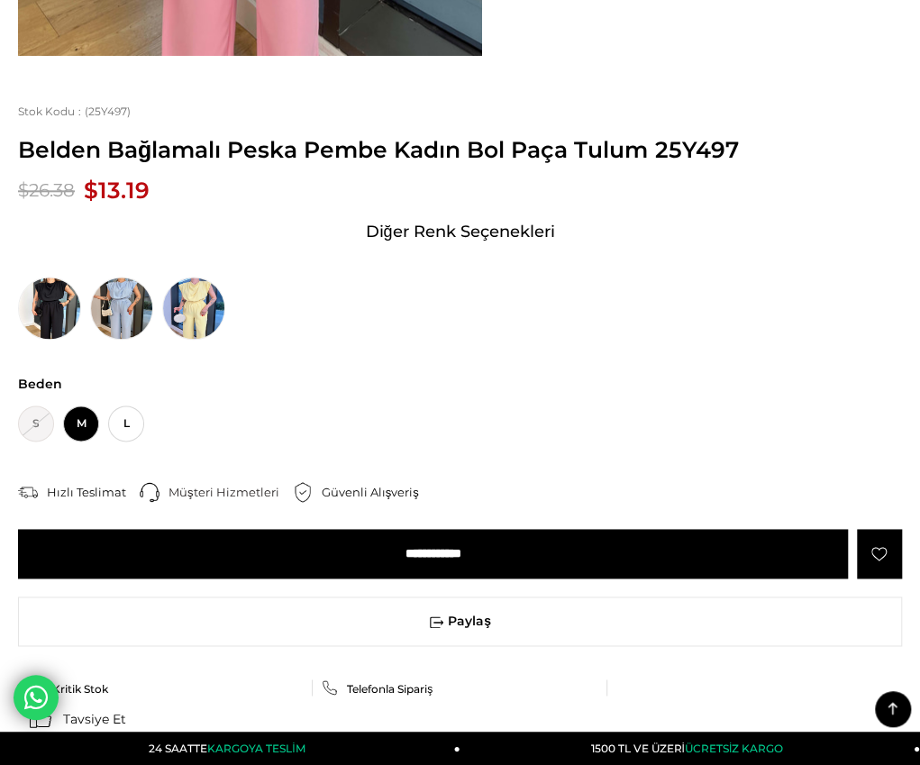
scroll to position [811, 0]
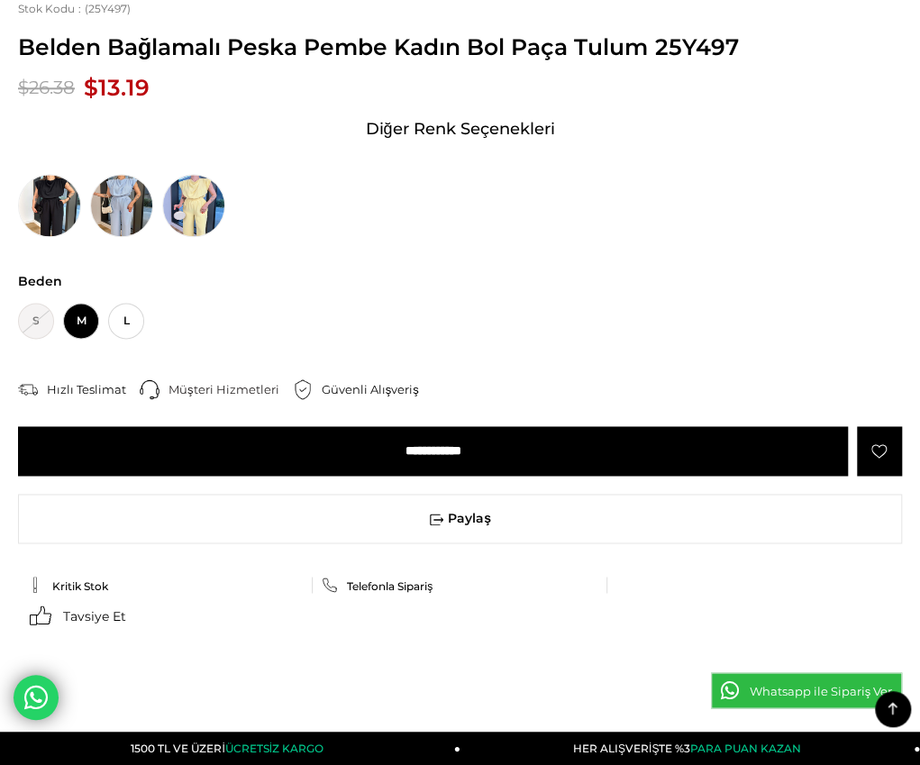
drag, startPoint x: 29, startPoint y: 146, endPoint x: 484, endPoint y: 556, distance: 612.4
copy div "Model üzerindeki small bedendir. Modelin boyu 166 olup 50 kilodur. Göğüs 75, be…"
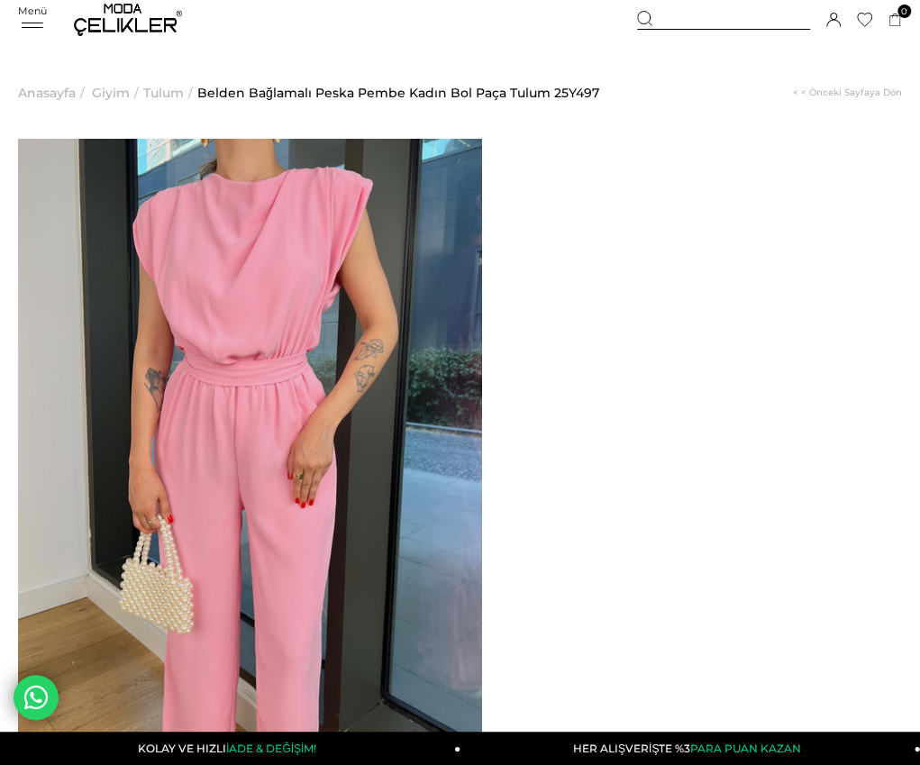
scroll to position [0, 0]
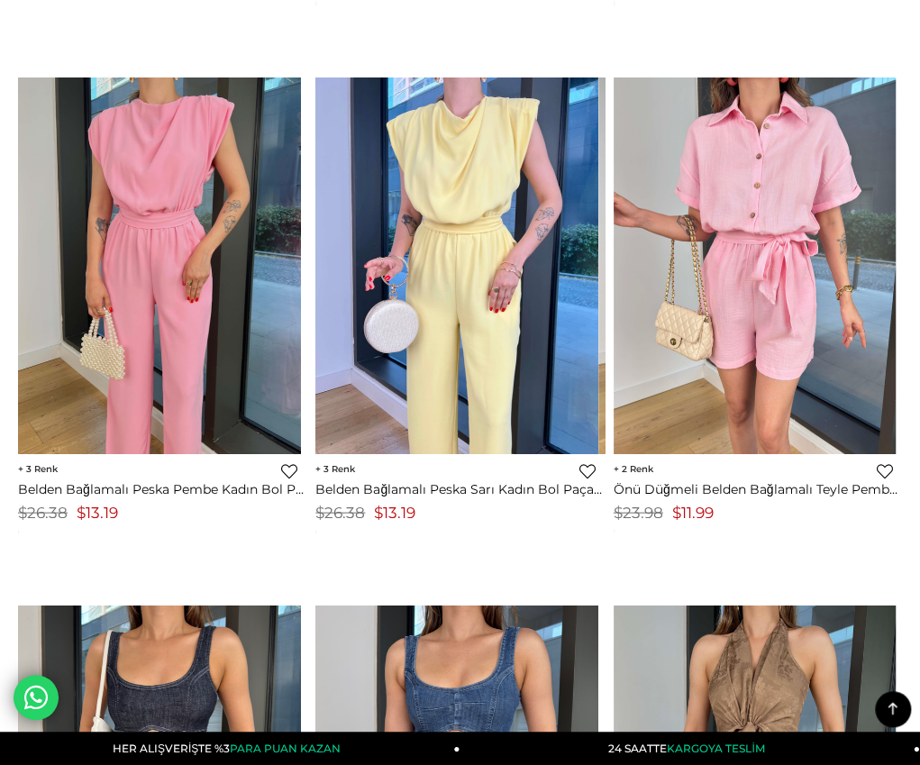
scroll to position [1218, 0]
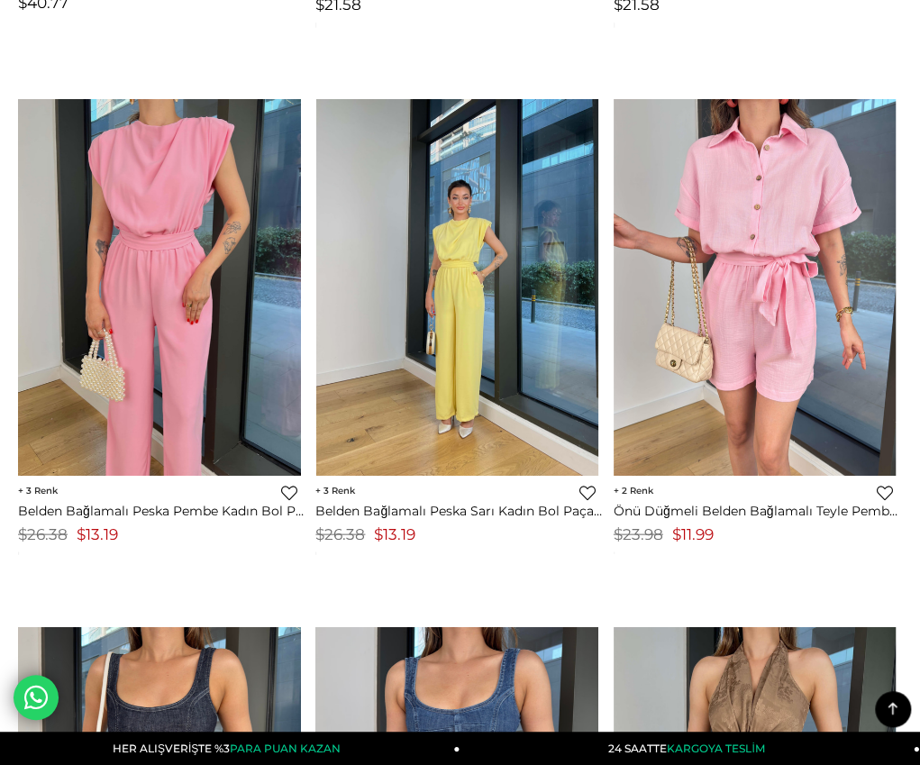
click at [416, 237] on div at bounding box center [598, 287] width 1131 height 376
click at [415, 235] on img at bounding box center [457, 287] width 283 height 377
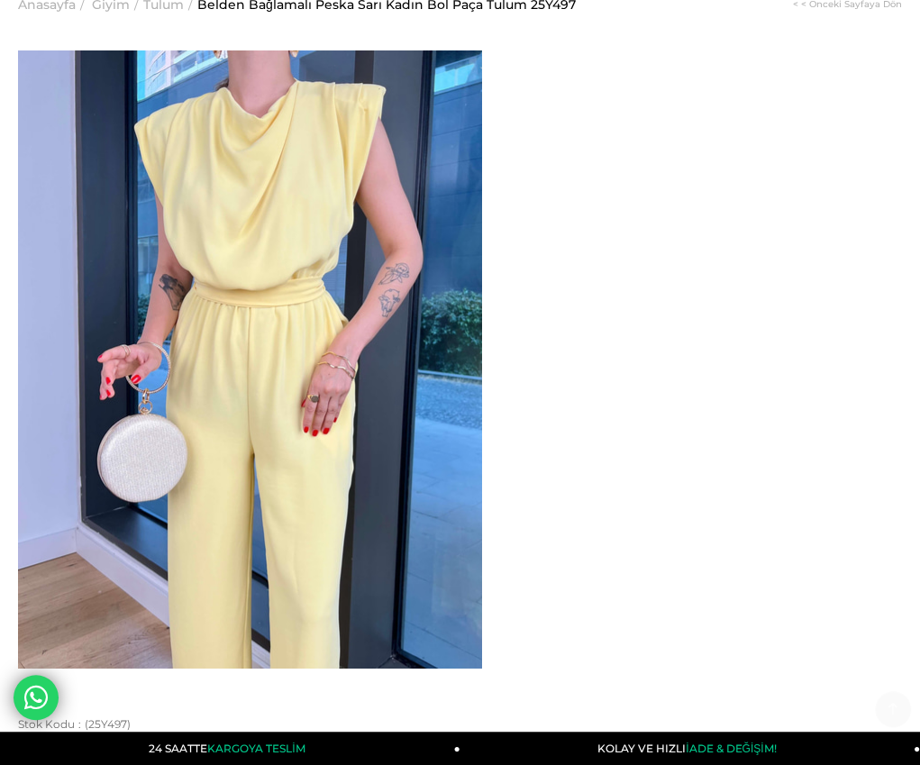
scroll to position [90, 0]
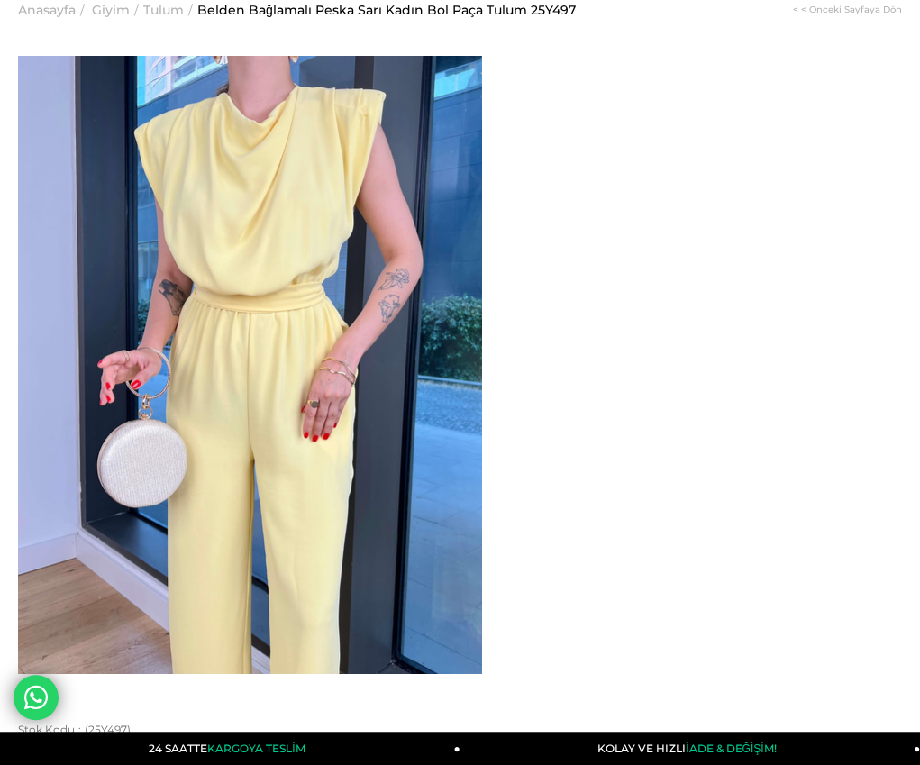
drag, startPoint x: 551, startPoint y: 100, endPoint x: 646, endPoint y: 131, distance: 99.4
click at [646, 754] on span "Belden Bağlamalı Peska Sarı Kadın Bol Paça Tulum 25Y497" at bounding box center [460, 767] width 884 height 27
copy span "Belden Bağlamalı Peska Sarı Kadın Bol Paça Tulum"
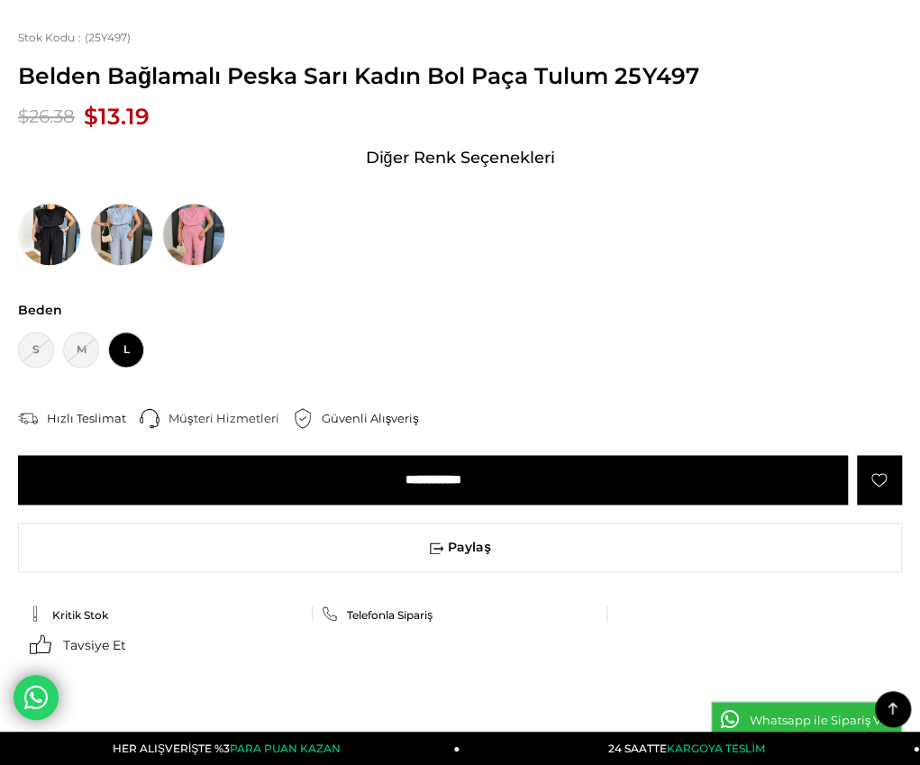
scroll to position [811, 0]
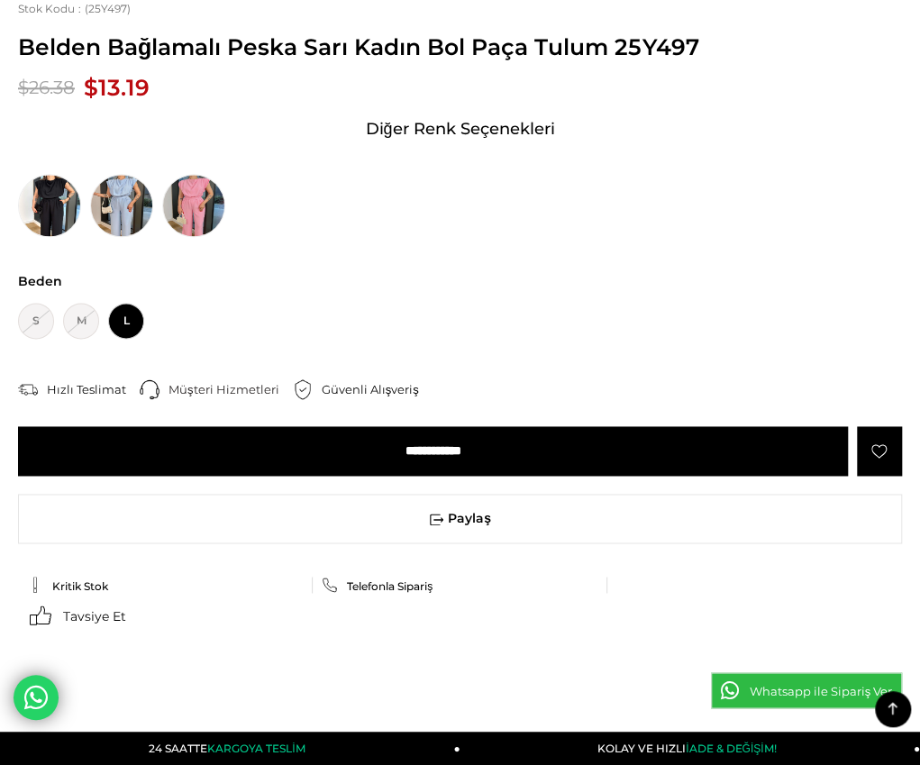
drag, startPoint x: 27, startPoint y: 145, endPoint x: 465, endPoint y: 536, distance: 587.0
copy div "Model üzerindeki small bedendir. Modelin boyu 166 olup 50 kilodur. Göğüs 75, be…"
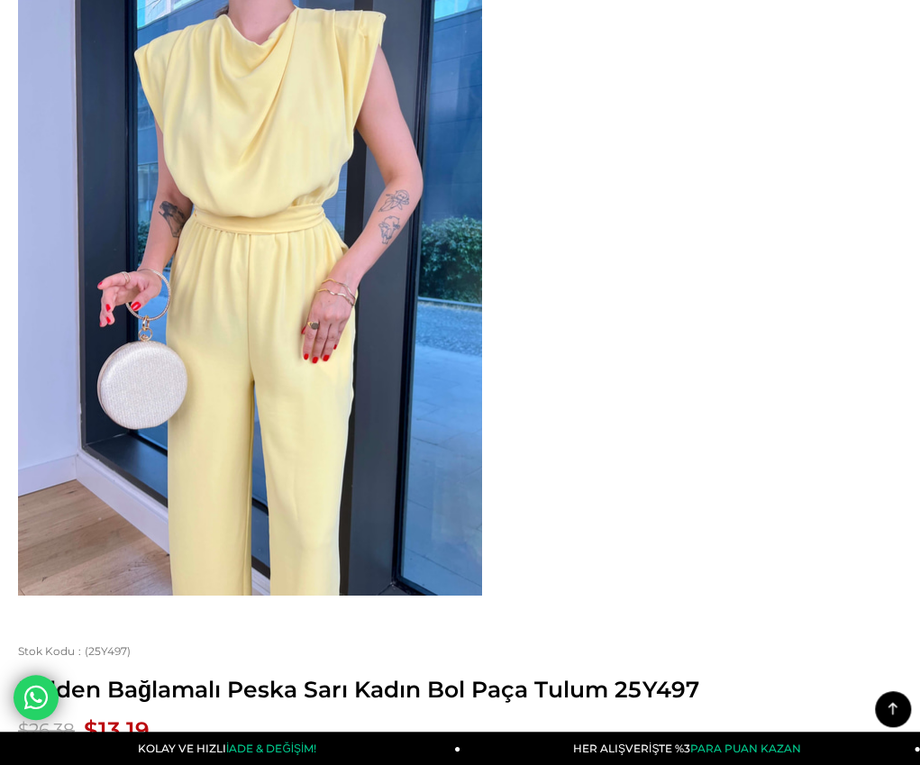
scroll to position [90, 0]
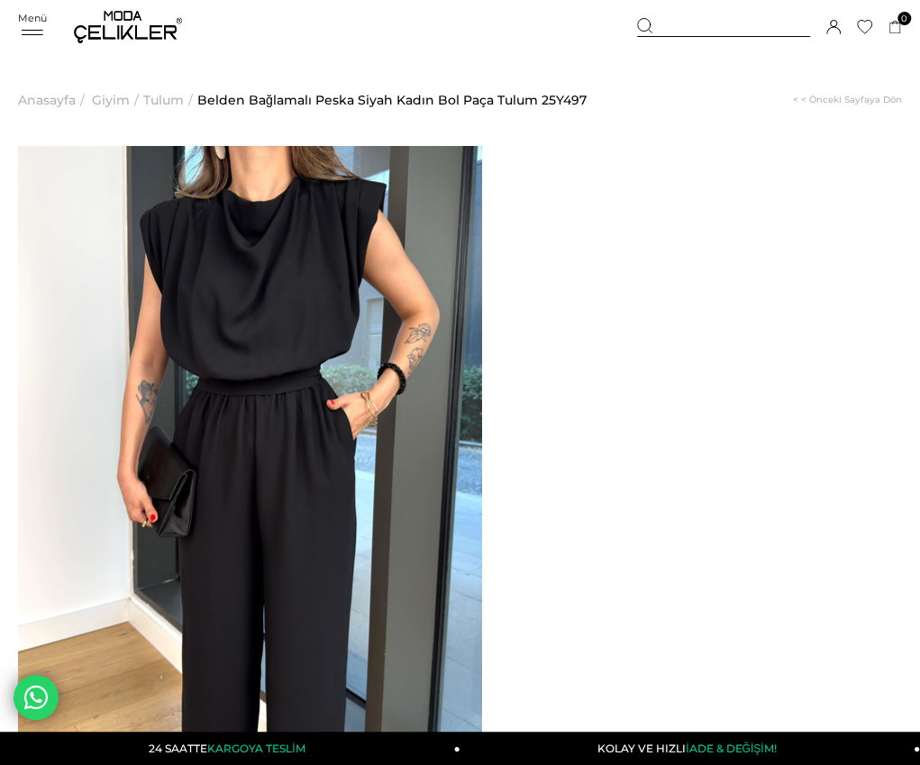
drag, startPoint x: 553, startPoint y: 195, endPoint x: 682, endPoint y: 222, distance: 131.6
drag, startPoint x: 548, startPoint y: 186, endPoint x: 679, endPoint y: 221, distance: 135.9
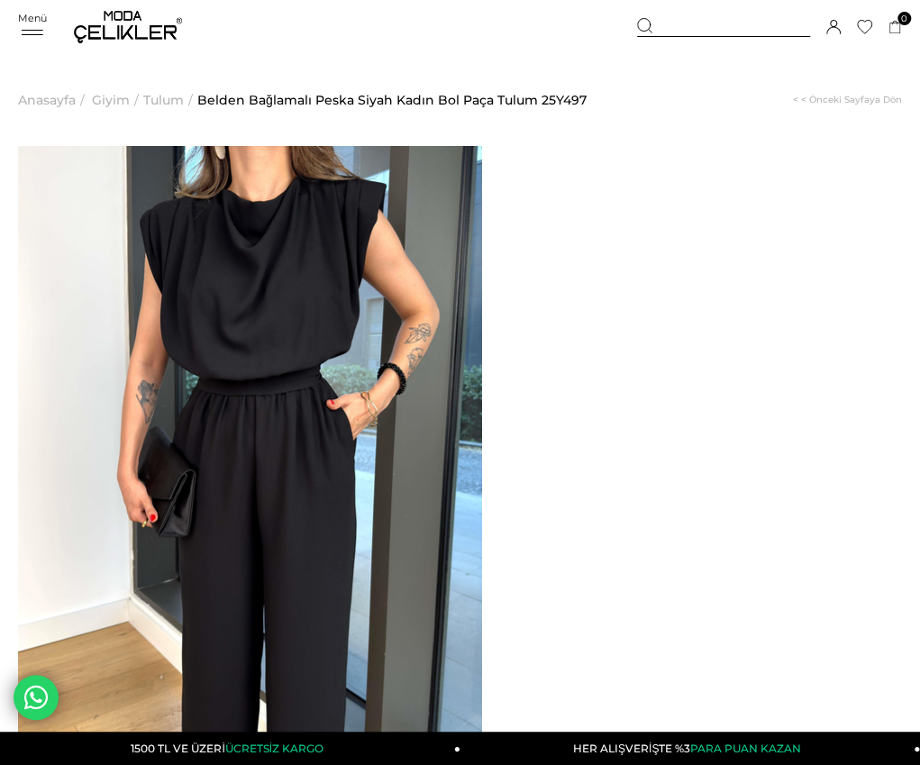
copy span "Belden Bağlamalı Peska Siyah Kadın Bol Paça Tulum"
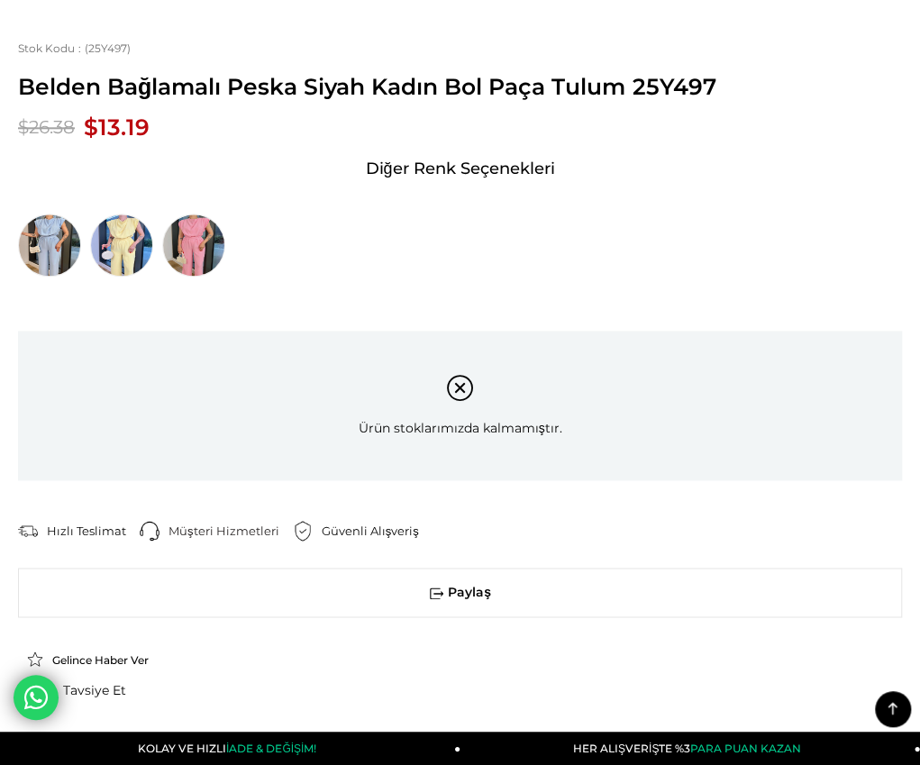
scroll to position [1171, 0]
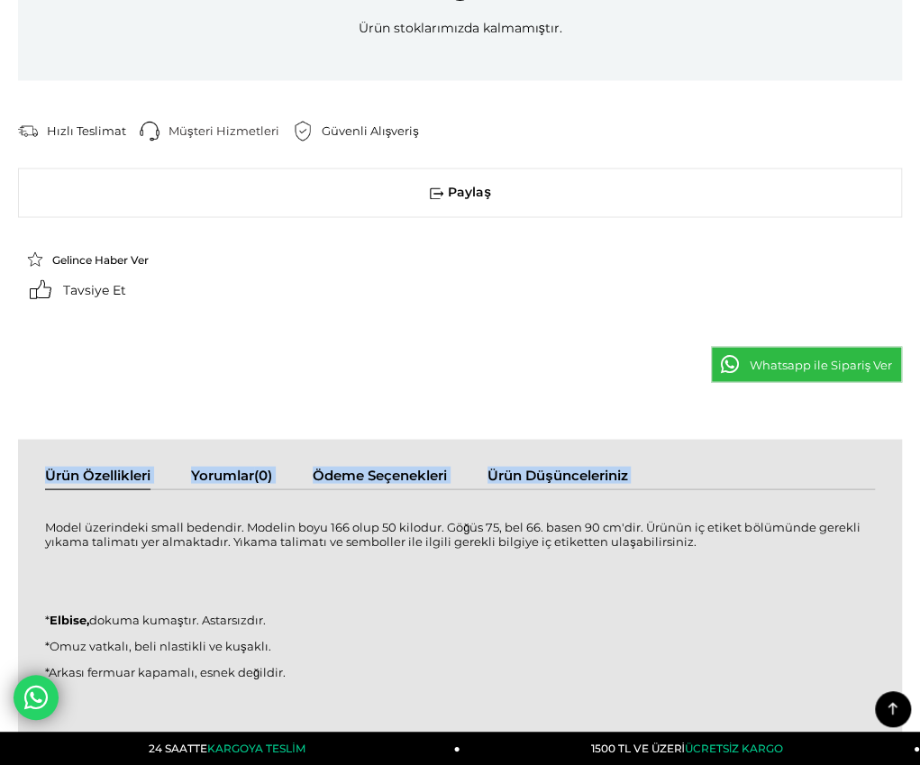
click at [29, 439] on div "Ürün Özellikleri Yorumlar (0) Ödeme Seçenekleri Ürün Düşünceleriniz Model üzeri…" at bounding box center [460, 711] width 884 height 545
click at [45, 519] on p "Model üzerindeki small bedendir. Modelin boyu 166 olup 50 kilodur. Göğüs 75, be…" at bounding box center [460, 533] width 830 height 29
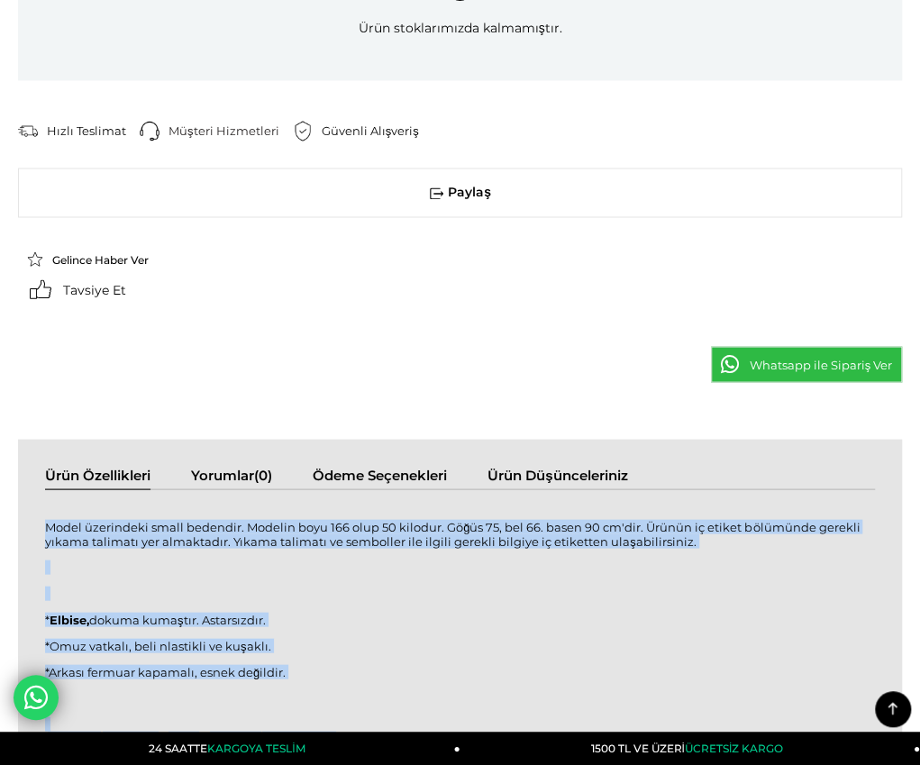
drag, startPoint x: 31, startPoint y: 92, endPoint x: 363, endPoint y: 484, distance: 513.9
click at [363, 507] on div "Model üzerindeki small bedendir. Modelin boyu 166 olup 50 kilodur. Göğüs 75, be…" at bounding box center [460, 723] width 830 height 432
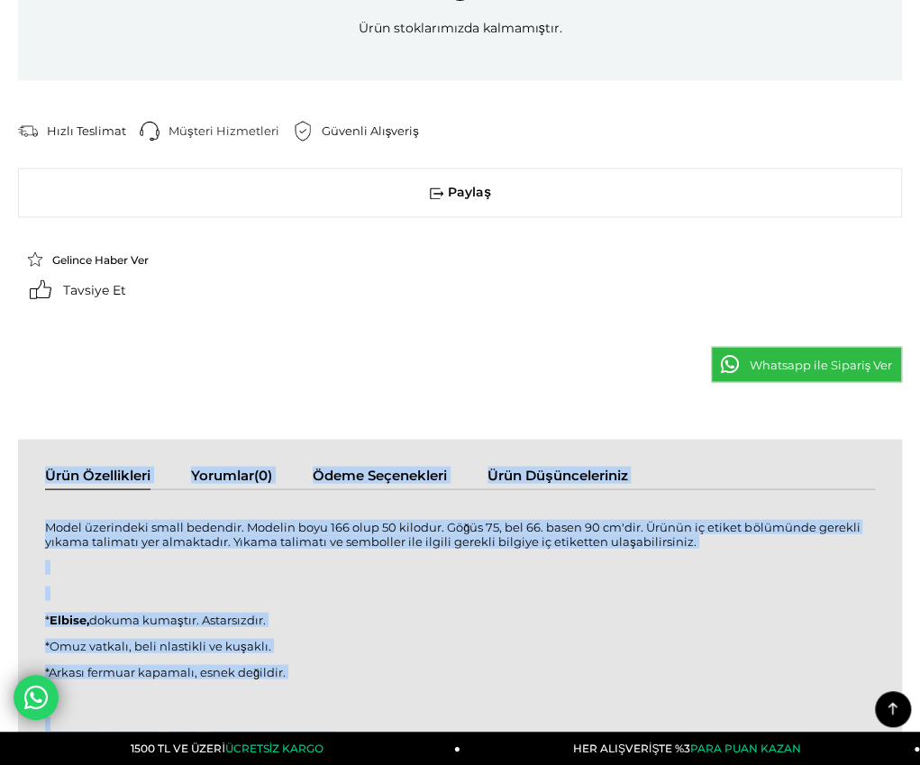
drag, startPoint x: 386, startPoint y: 489, endPoint x: 341, endPoint y: 492, distance: 45.1
click at [344, 494] on div "Ürün Özellikleri Yorumlar (0) Ödeme Seçenekleri Ürün Düşünceleriniz Model üzeri…" at bounding box center [460, 711] width 884 height 545
click at [333, 505] on div "Model üzerindeki small bedendir. Modelin boyu 166 olup 50 kilodur. Göğüs 75, be…" at bounding box center [460, 723] width 830 height 468
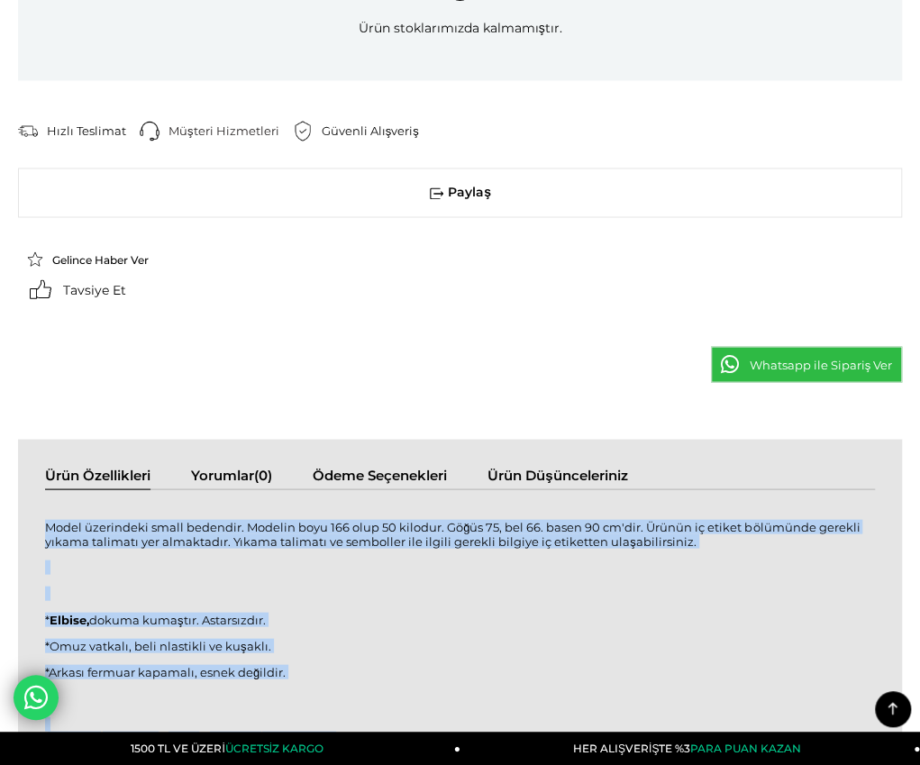
drag, startPoint x: 27, startPoint y: 91, endPoint x: 432, endPoint y: 496, distance: 573.3
click at [432, 507] on div "Model üzerindeki small bedendir. Modelin boyu 166 olup 50 kilodur. Göğüs 75, be…" at bounding box center [460, 723] width 830 height 432
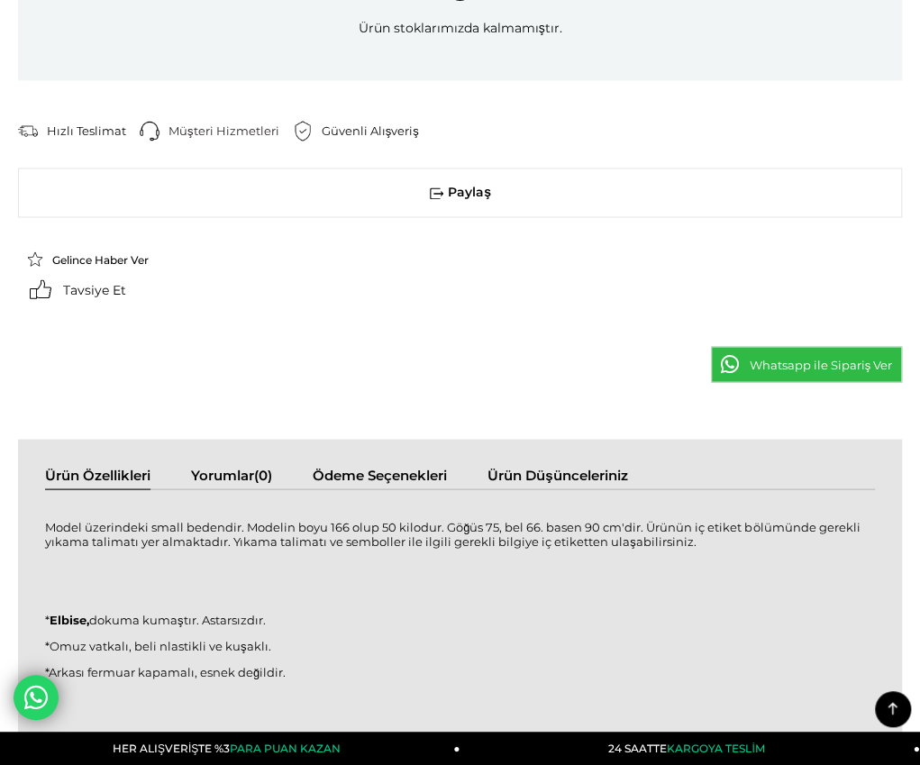
click at [433, 507] on div "Model üzerindeki small bedendir. Modelin boyu 166 olup 50 kilodur. Göğüs 75, be…" at bounding box center [460, 723] width 830 height 432
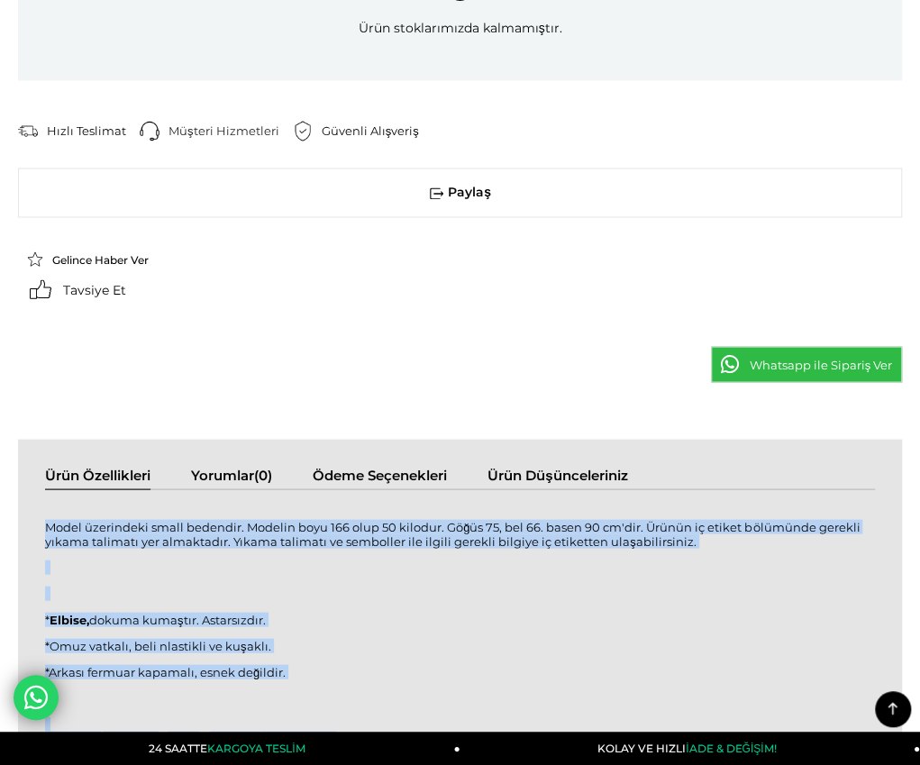
drag, startPoint x: 30, startPoint y: 93, endPoint x: 426, endPoint y: 471, distance: 548.0
click at [426, 507] on div "Model üzerindeki small bedendir. Modelin boyu 166 olup 50 kilodur. Göğüs 75, be…" at bounding box center [460, 723] width 830 height 432
copy div "Model üzerindeki small bedendir. Modelin boyu 166 olup 50 kilodur. Göğüs 75, be…"
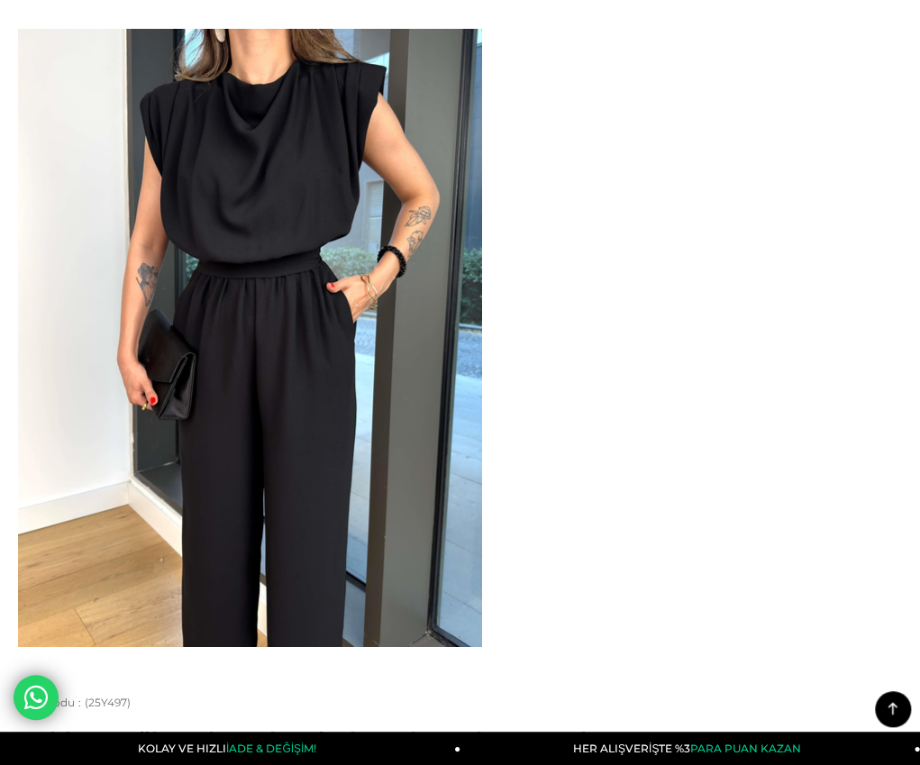
scroll to position [0, 0]
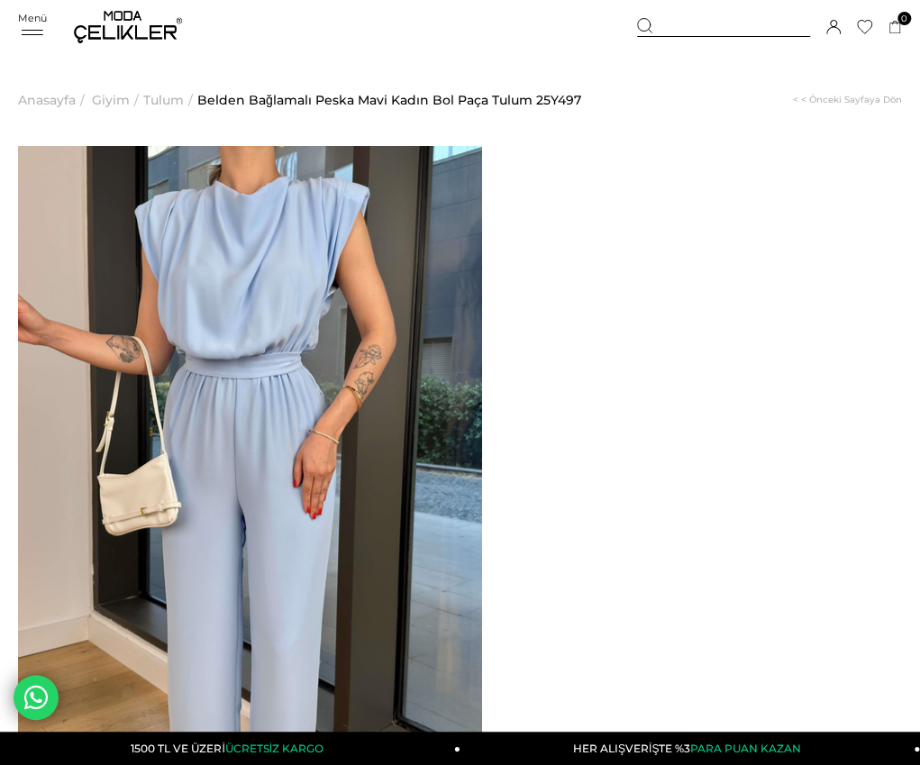
drag, startPoint x: 553, startPoint y: 197, endPoint x: 672, endPoint y: 217, distance: 120.6
copy span "Belden Bağlamalı Peska Mavi Kadın Bol Paça Tulum"
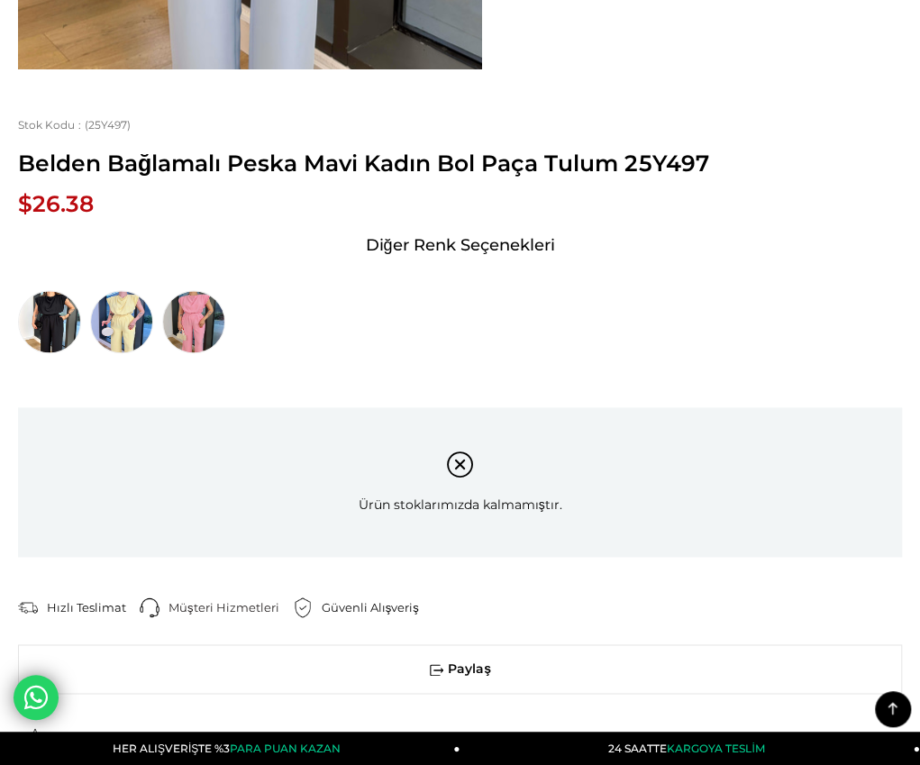
scroll to position [721, 0]
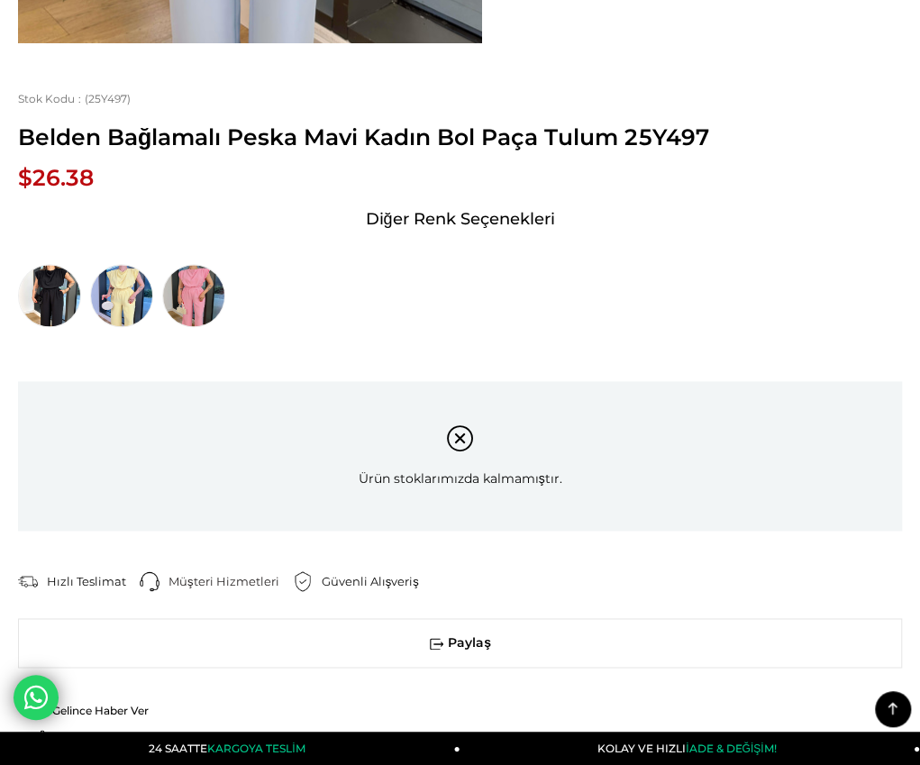
drag, startPoint x: 30, startPoint y: 214, endPoint x: 339, endPoint y: 632, distance: 519.8
copy div "Model üzerindeki small bedendir. Modelin boyu 166 olup 50 kilodur. Göğüs 75, be…"
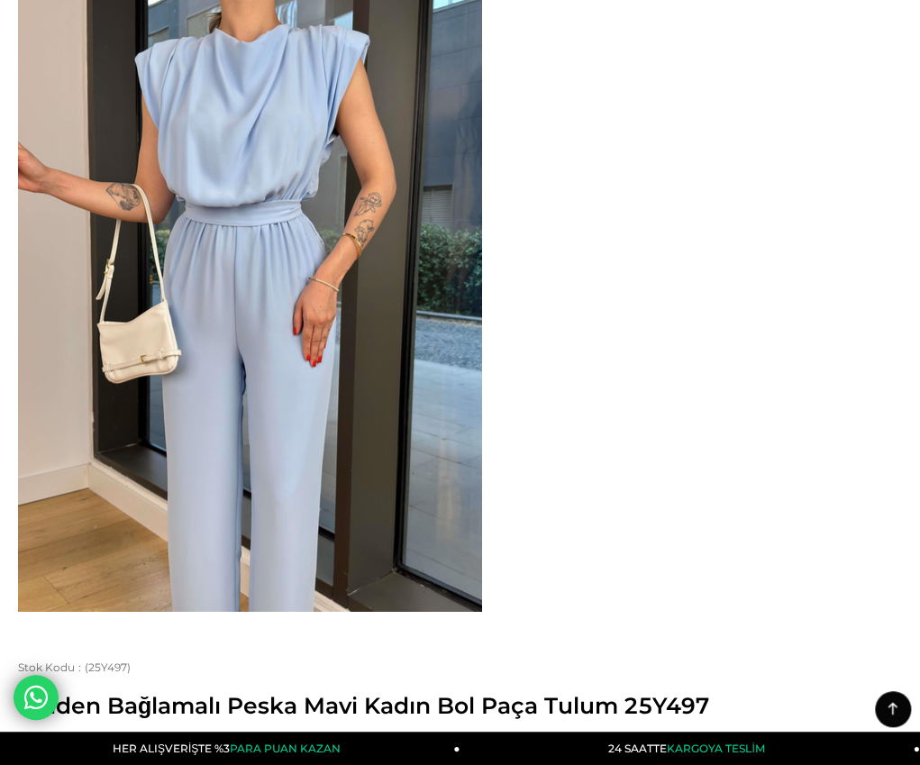
scroll to position [0, 0]
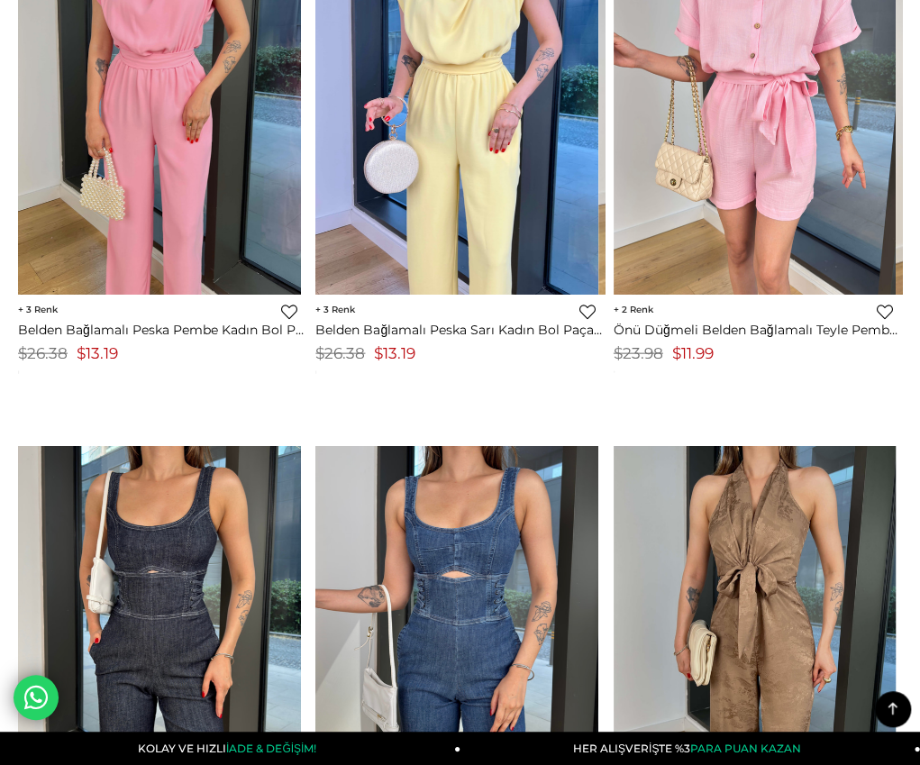
scroll to position [1308, 0]
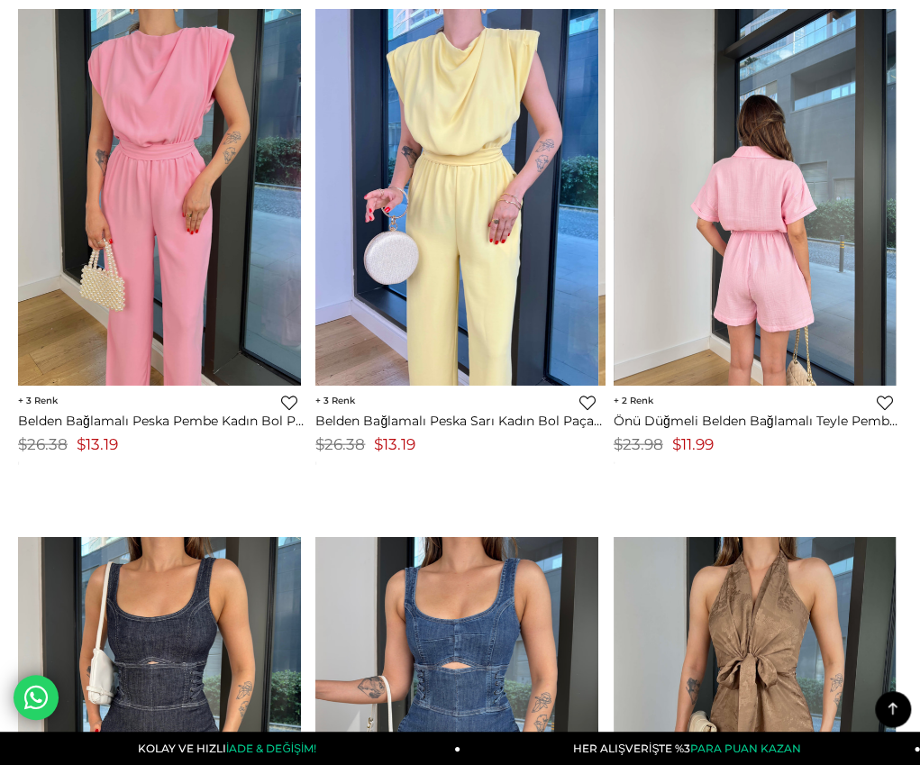
click at [747, 245] on div at bounding box center [756, 197] width 848 height 376
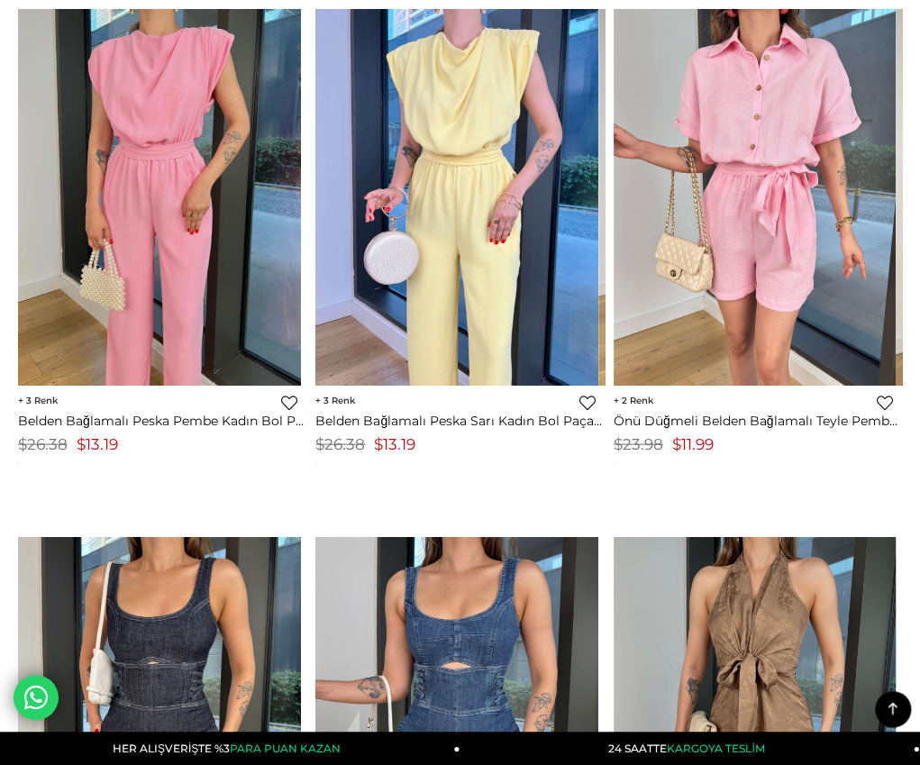
click at [676, 316] on img at bounding box center [755, 197] width 283 height 377
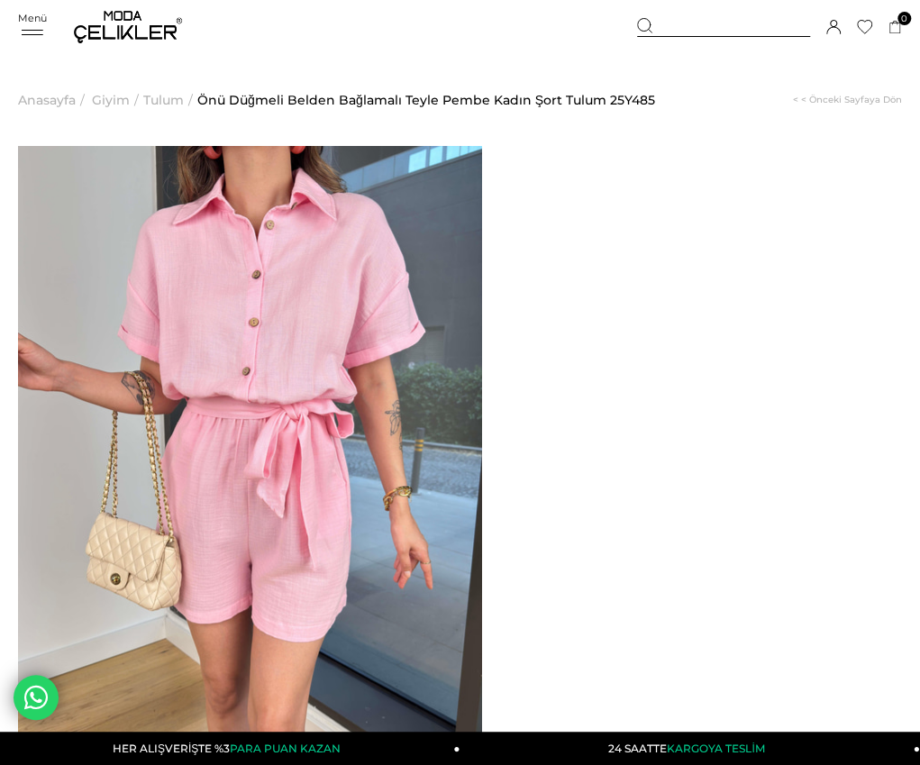
drag, startPoint x: 628, startPoint y: 214, endPoint x: 756, endPoint y: 217, distance: 128.0
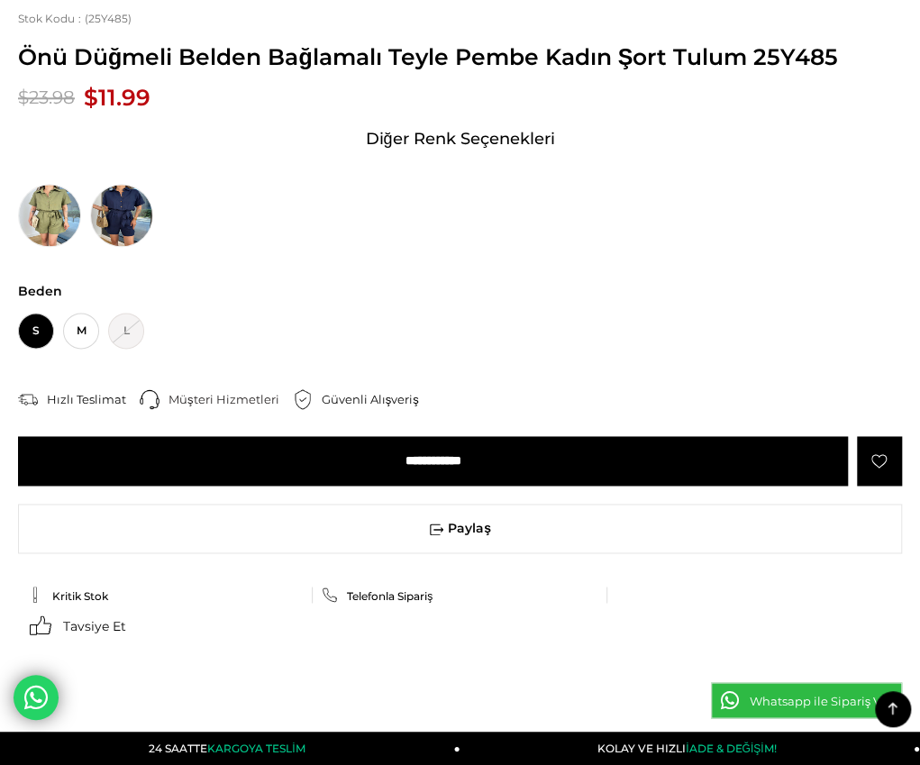
scroll to position [811, 0]
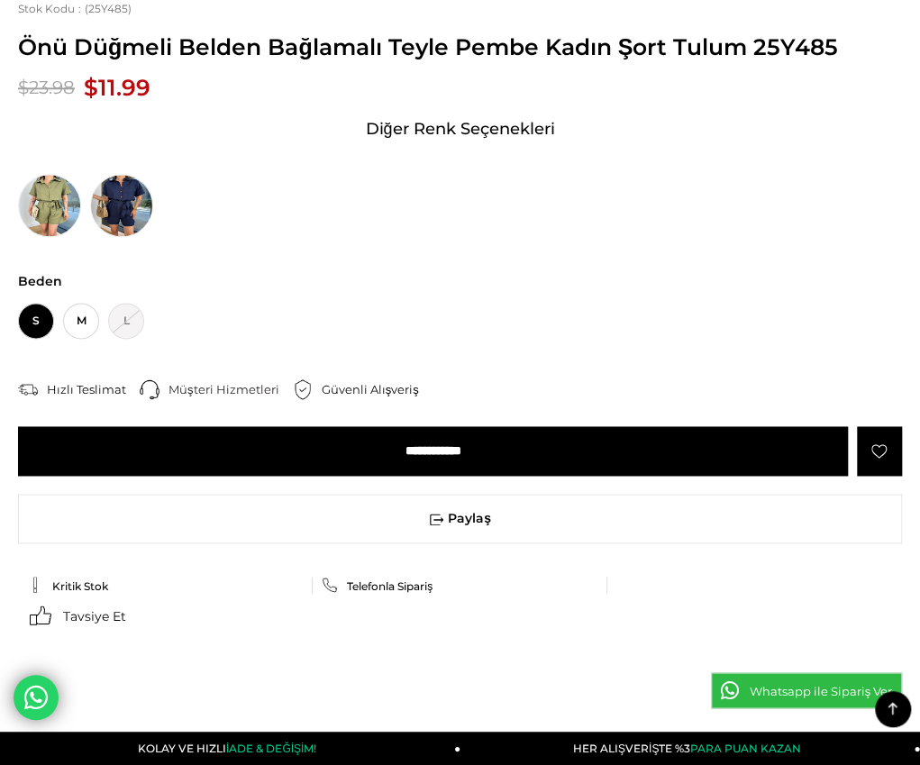
drag, startPoint x: 30, startPoint y: 143, endPoint x: 456, endPoint y: 529, distance: 574.7
copy div "Model üzerindeki small bedendir. Modelin boyu 166 olup 50 kilodur. Göğüs 75, be…"
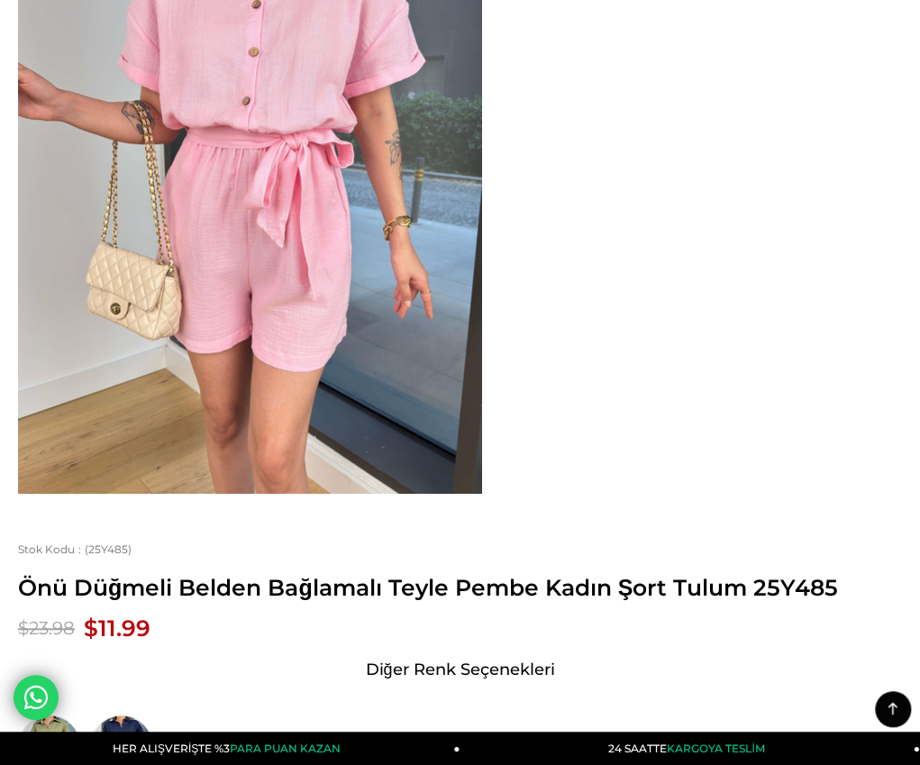
scroll to position [0, 0]
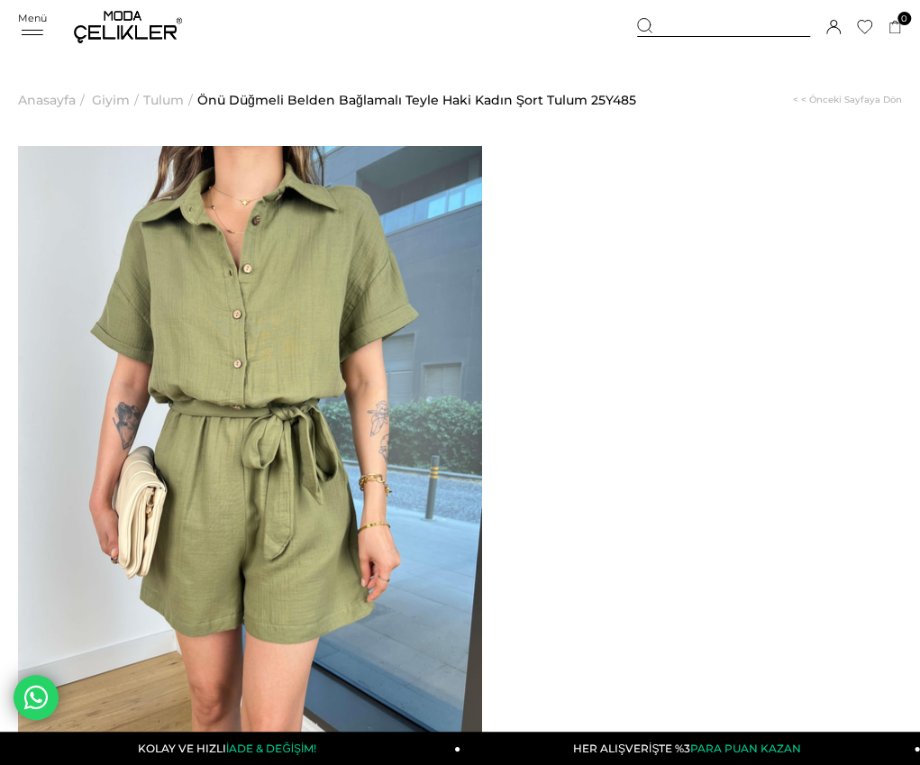
drag, startPoint x: 550, startPoint y: 195, endPoint x: 730, endPoint y: 214, distance: 180.2
copy span "Önü Düğmeli Belden Bağlamalı Teyle Haki Kadın Şort Tulum"
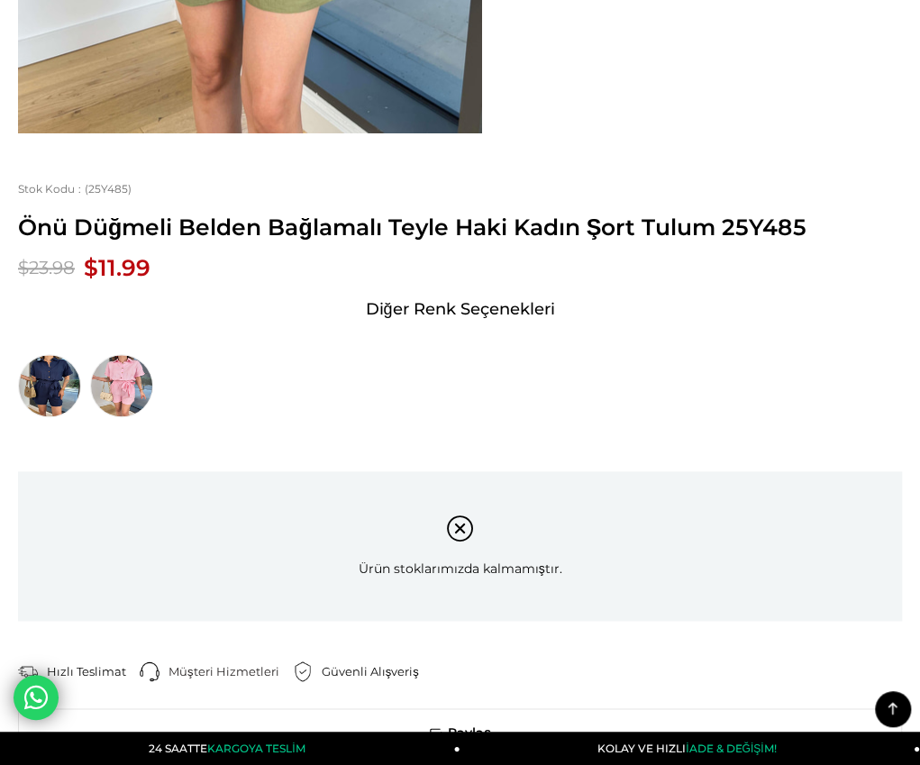
scroll to position [721, 0]
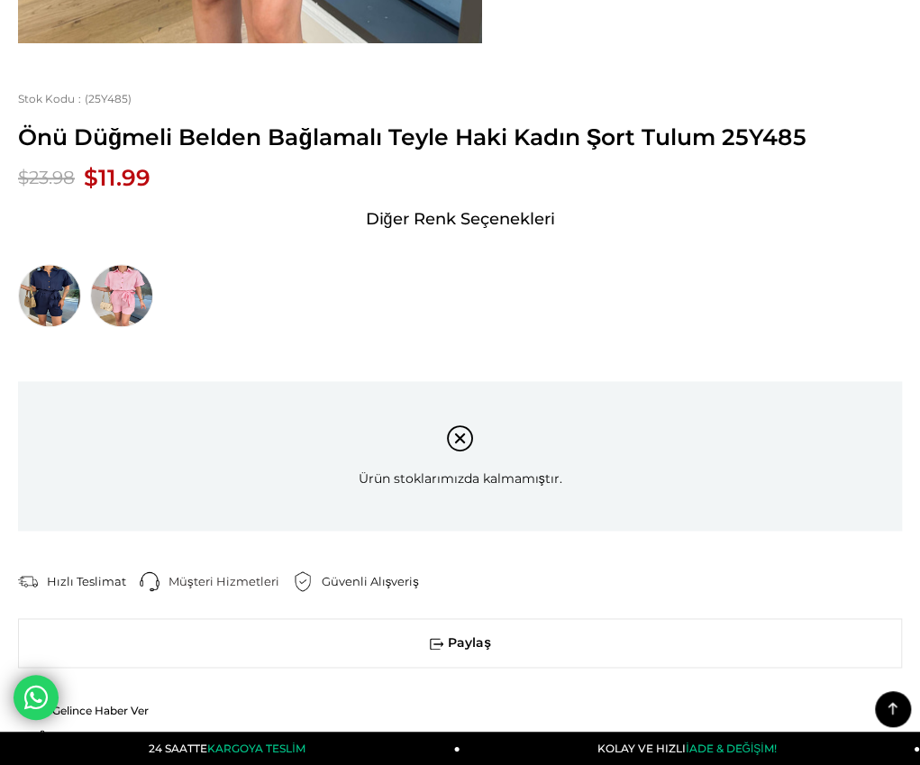
drag, startPoint x: 27, startPoint y: 215, endPoint x: 456, endPoint y: 594, distance: 571.9
copy div "Model üzerindeki small bedendir. Modelin boyu 166 olup 50 kilodur. Göğüs 75, be…"
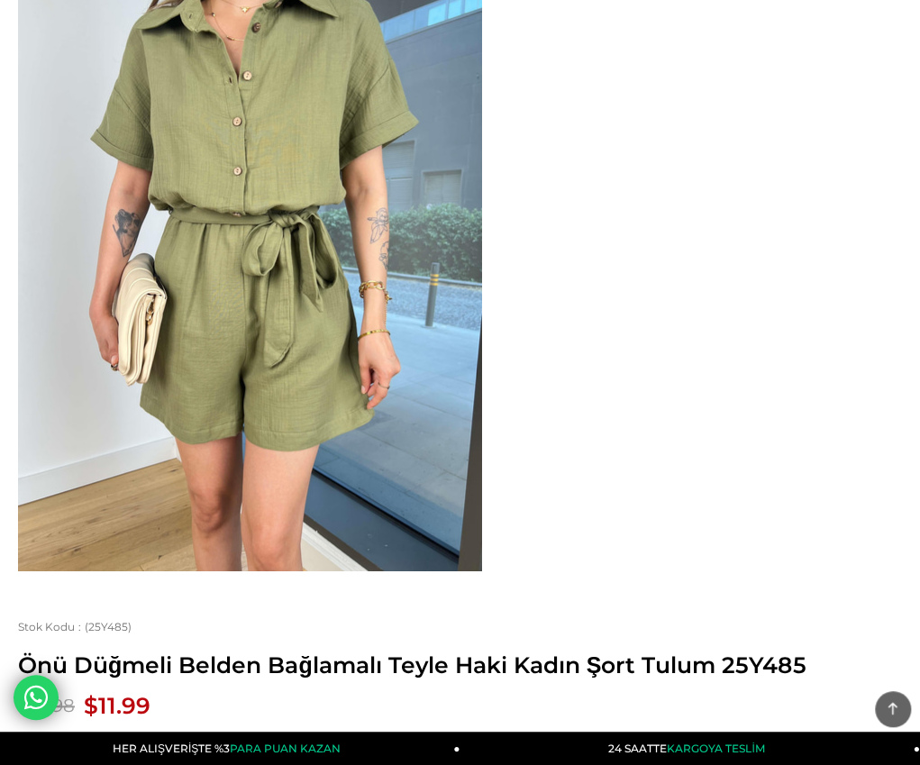
scroll to position [0, 0]
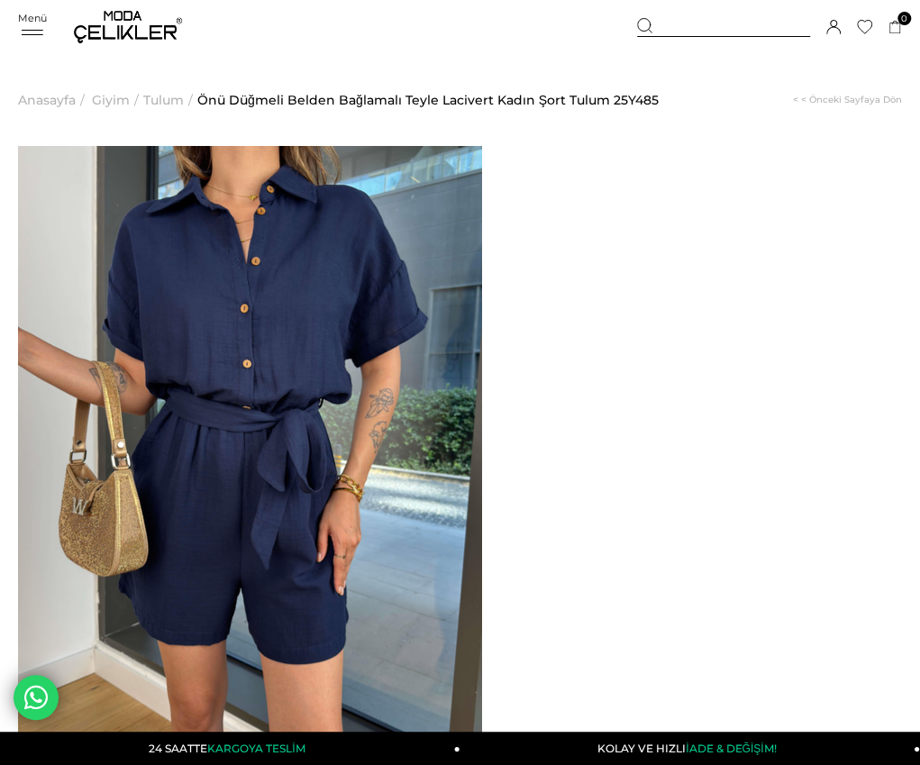
drag, startPoint x: 550, startPoint y: 188, endPoint x: 759, endPoint y: 220, distance: 211.4
copy span "Önü Düğmeli Belden Bağlamalı Teyle Lacivert Kadın Şort Tulum"
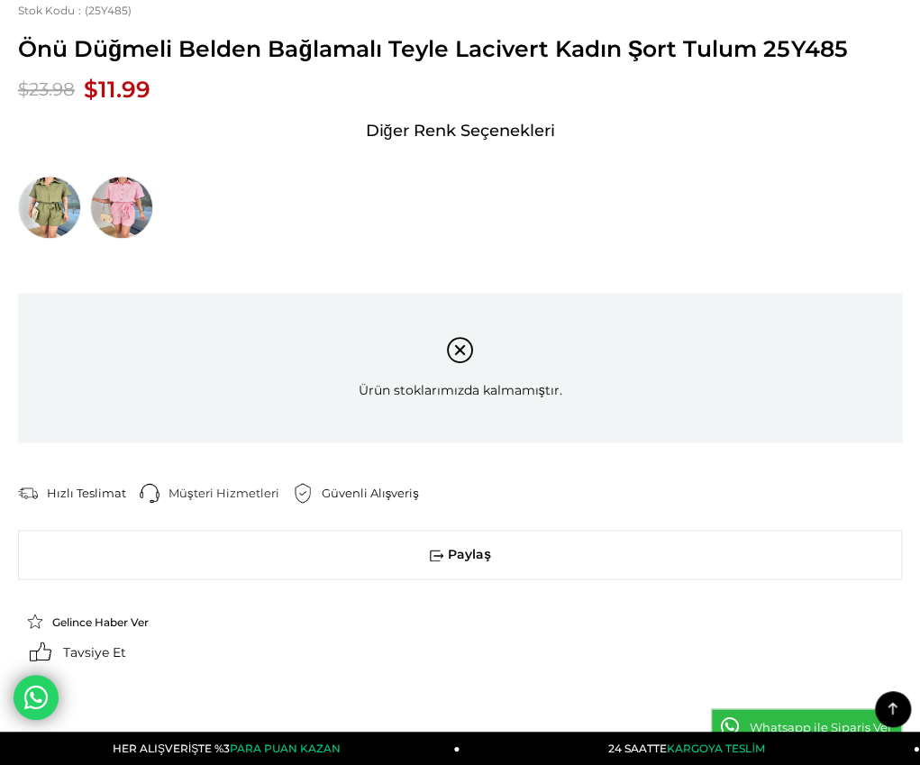
scroll to position [811, 0]
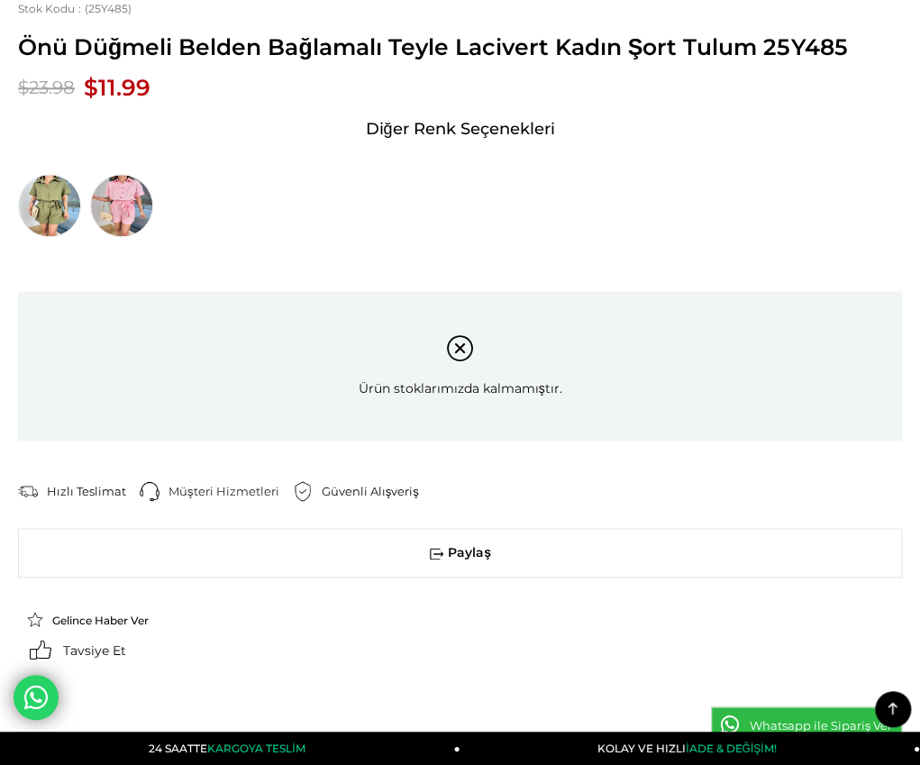
drag, startPoint x: 29, startPoint y: 147, endPoint x: 422, endPoint y: 540, distance: 555.5
copy div "Model üzerindeki small bedendir. Modelin boyu 166 olup 50 kilodur. Göğüs 75, be…"
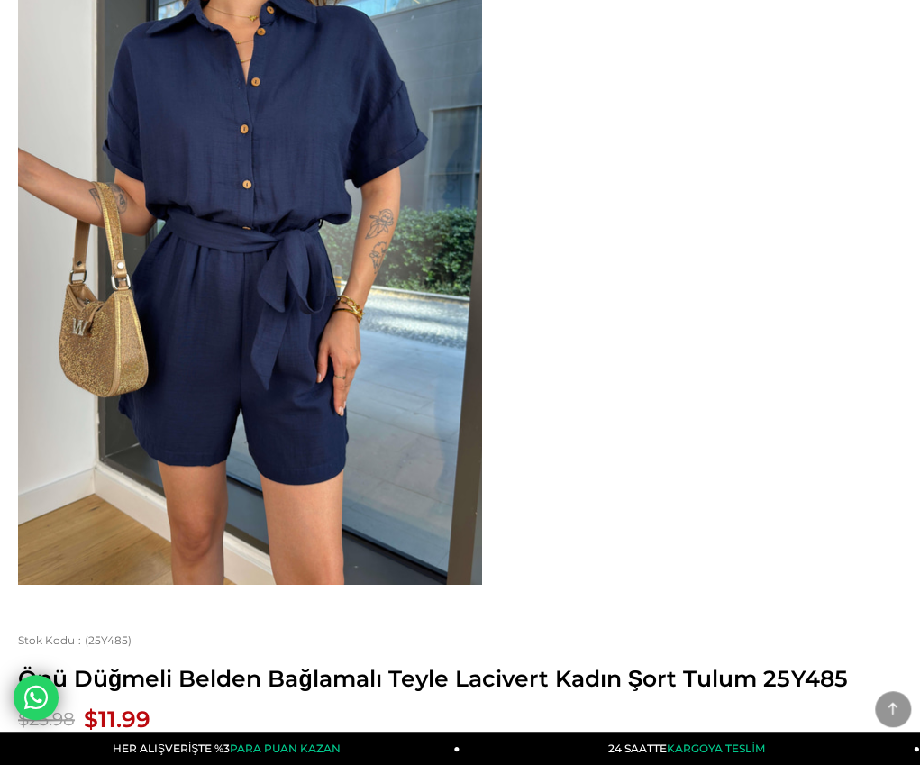
scroll to position [0, 0]
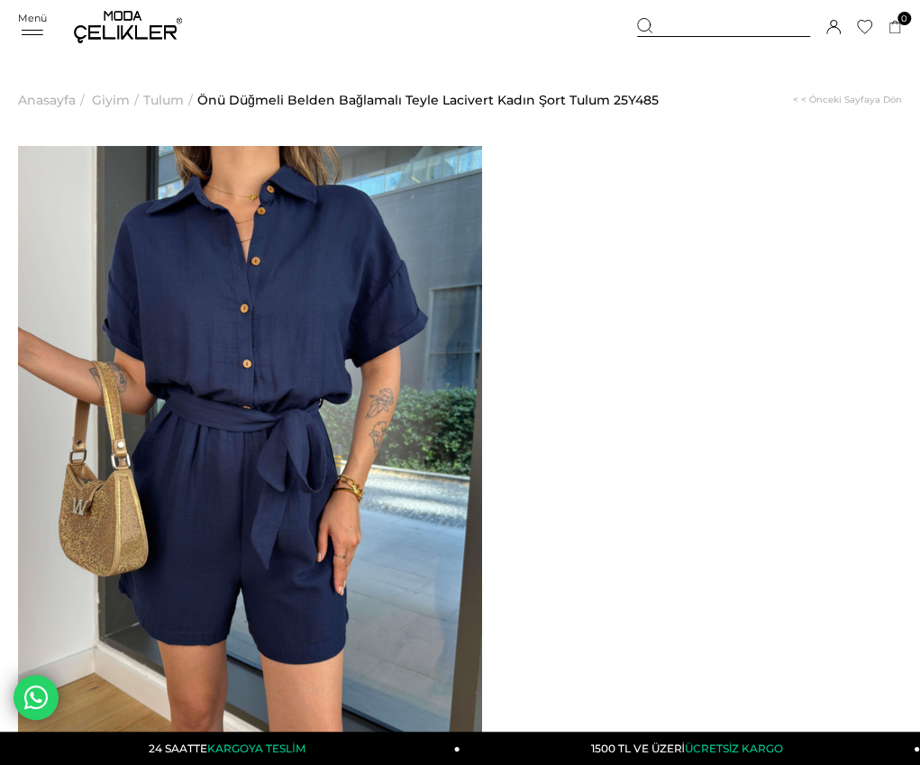
click at [175, 102] on span "Tulum" at bounding box center [163, 100] width 41 height 92
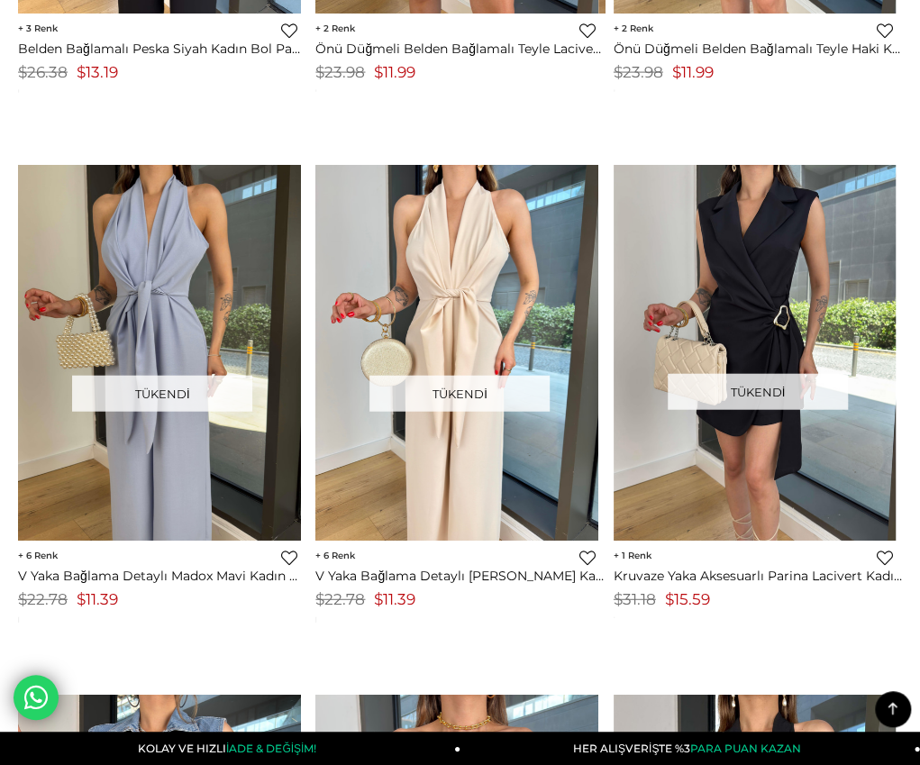
scroll to position [7053, 0]
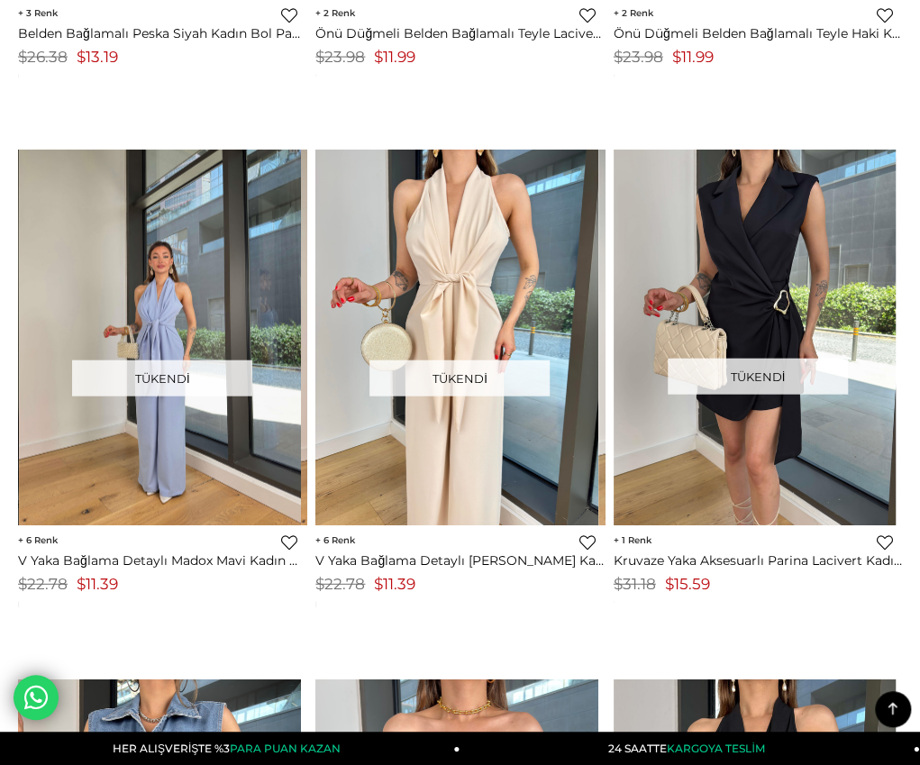
click at [191, 266] on img at bounding box center [160, 338] width 283 height 377
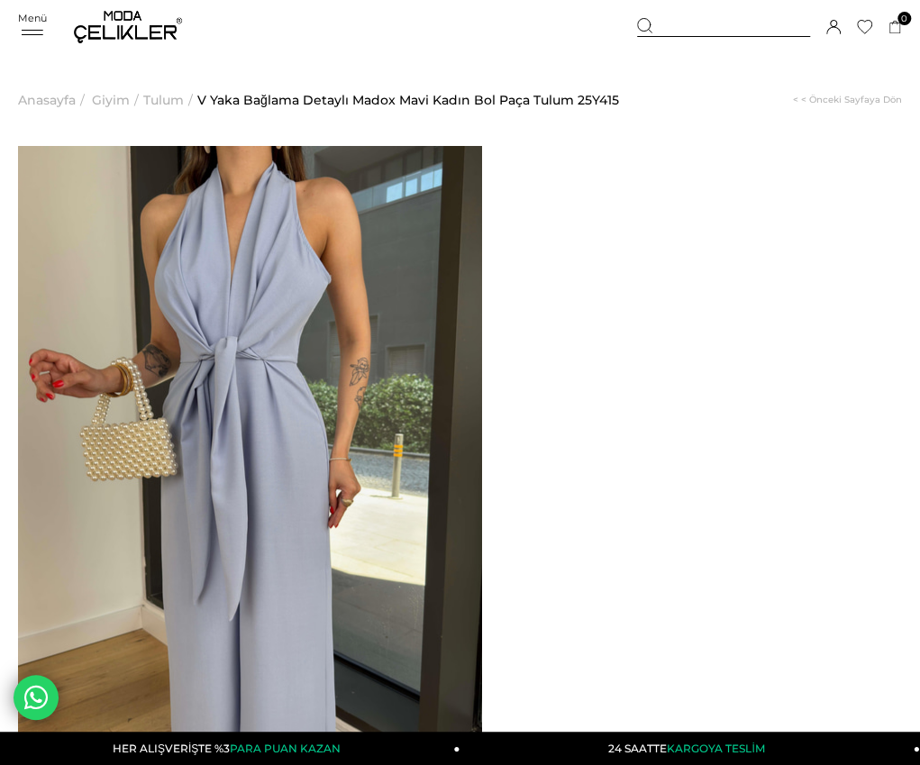
scroll to position [90, 0]
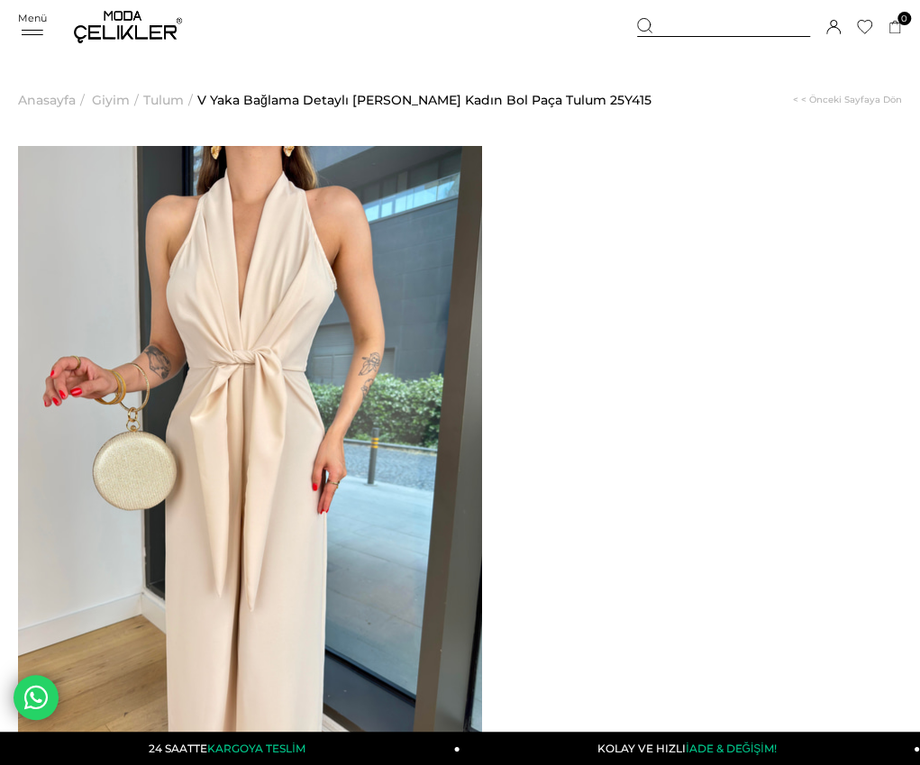
drag, startPoint x: 550, startPoint y: 195, endPoint x: 732, endPoint y: 224, distance: 183.4
copy span "V Yaka Bağlama Detaylı [PERSON_NAME] Kadın Bol Paça Tulum"
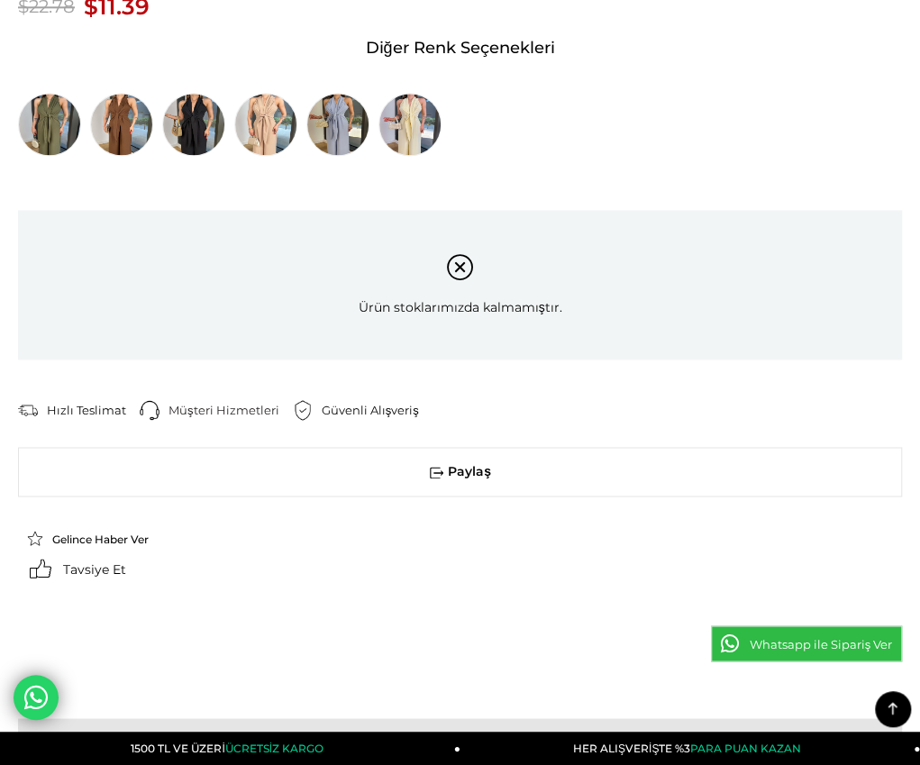
scroll to position [901, 0]
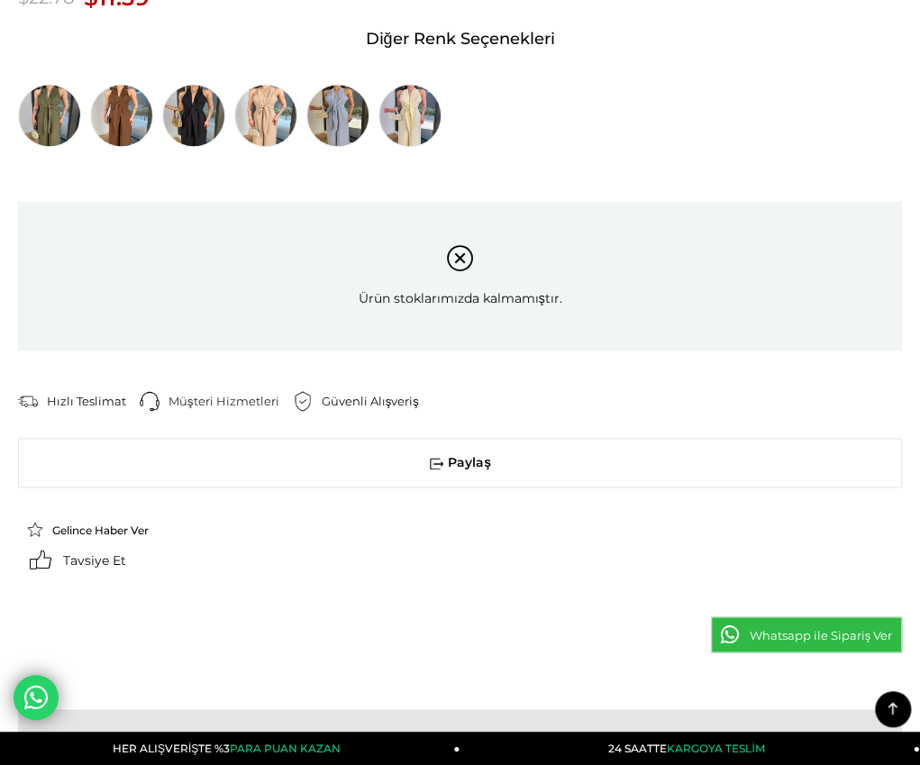
drag, startPoint x: 27, startPoint y: 91, endPoint x: 432, endPoint y: 504, distance: 578.4
copy div "Model üzerindeki small bedendir. Modelin boyu 166 olup 50 kilodur. Göğüs 75, be…"
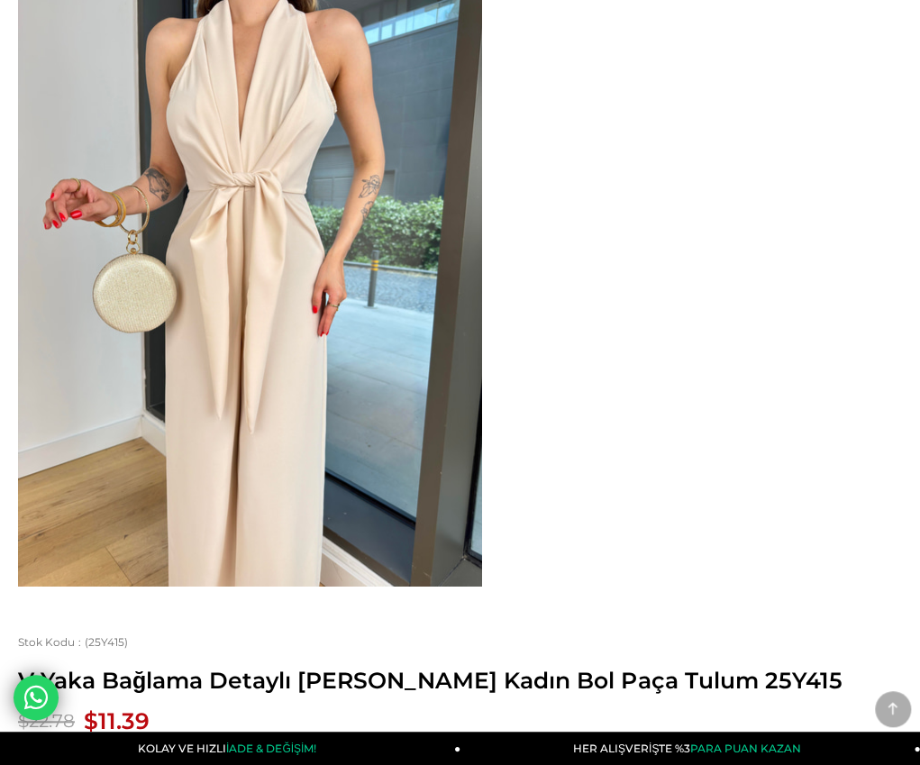
scroll to position [0, 0]
